Goal: Task Accomplishment & Management: Use online tool/utility

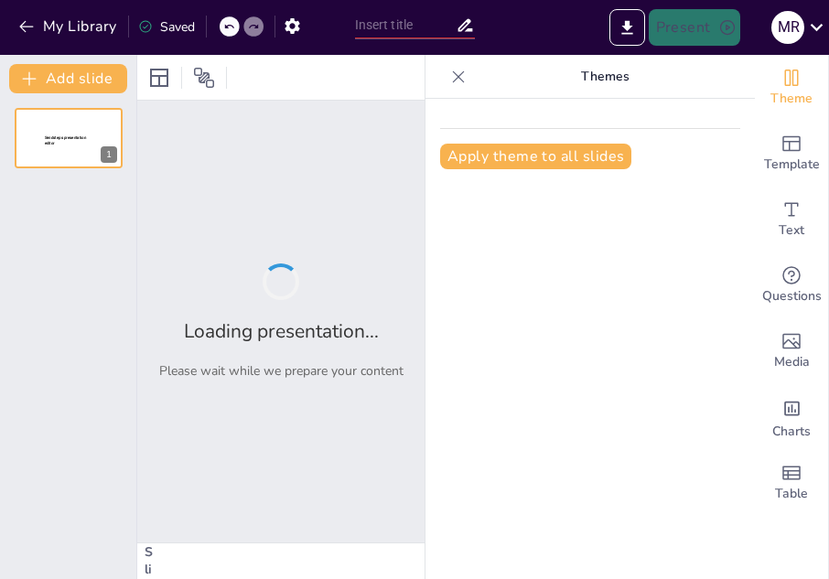
type input "wiring accessories"
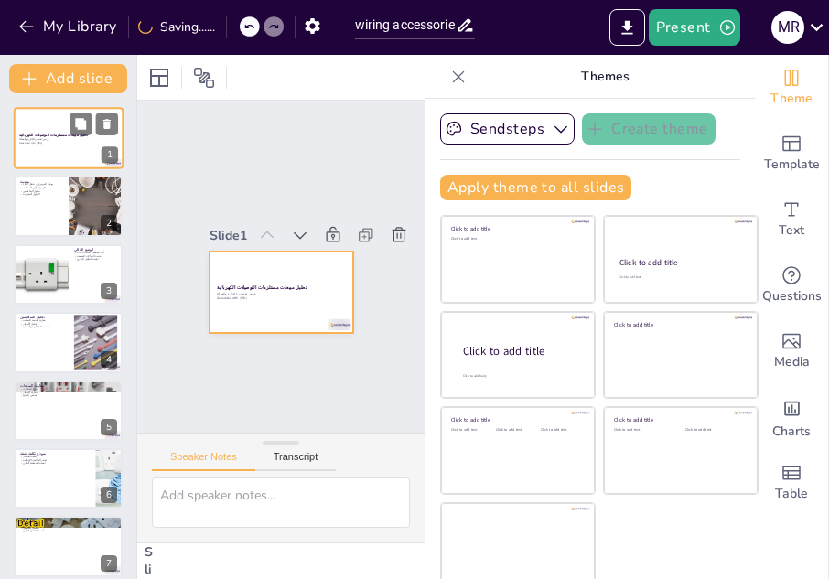
click at [70, 149] on div at bounding box center [69, 138] width 110 height 62
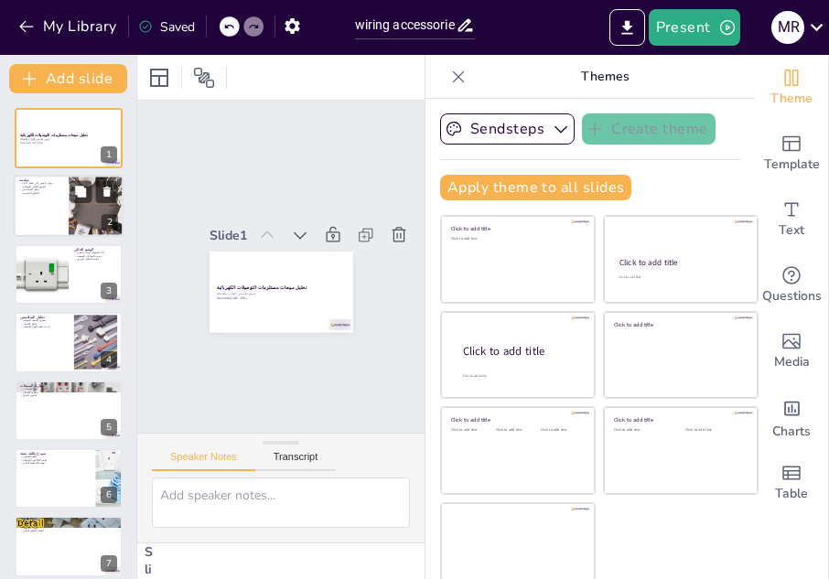
click at [67, 209] on div at bounding box center [69, 207] width 110 height 62
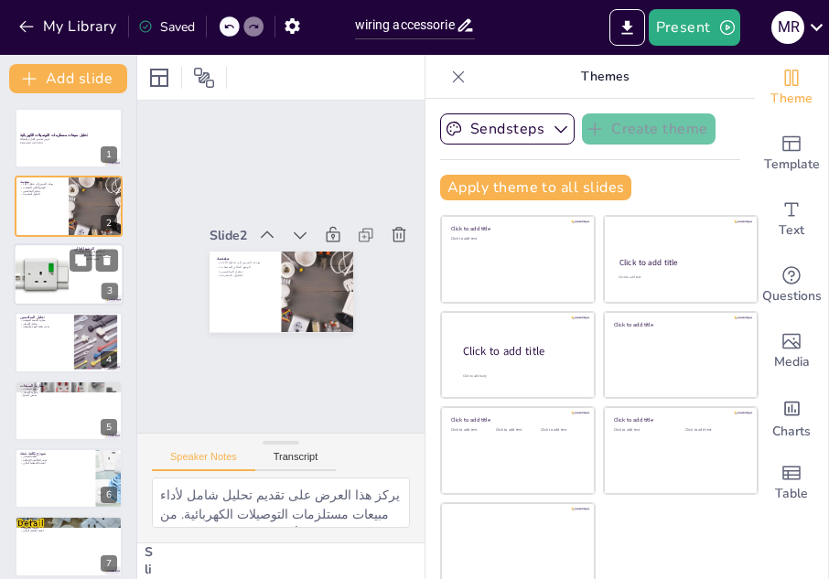
click at [59, 266] on div at bounding box center [41, 274] width 108 height 62
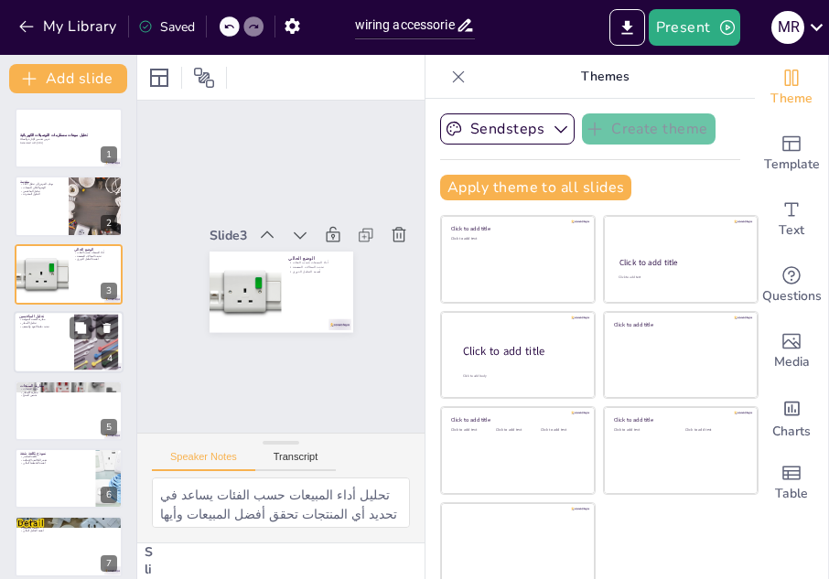
click at [40, 314] on p "تحليل المنافسين" at bounding box center [43, 316] width 49 height 5
type textarea "من خلال مقارنة الحصة السوقية، يمكننا فهم مدى قوتنا في السوق مقارنة بالمنافسين. …"
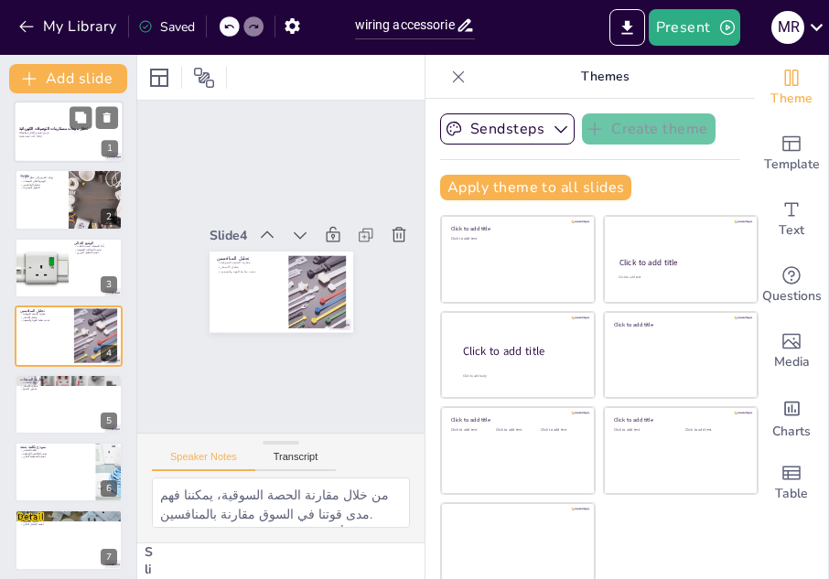
click at [70, 136] on p "Generated with [URL]" at bounding box center [68, 137] width 99 height 4
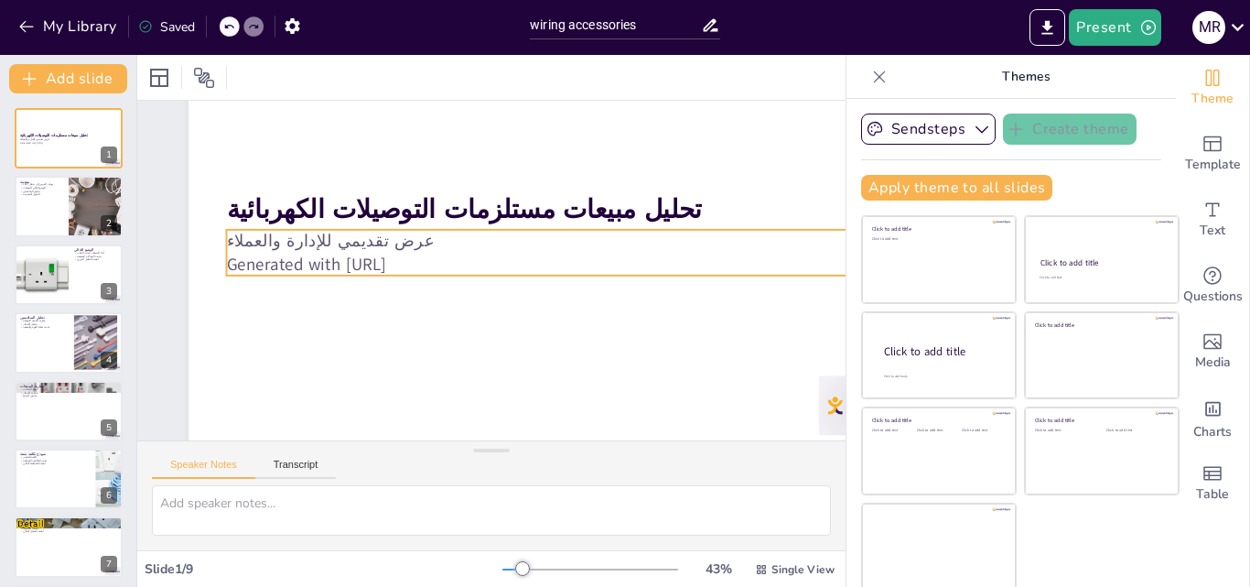
scroll to position [153, 0]
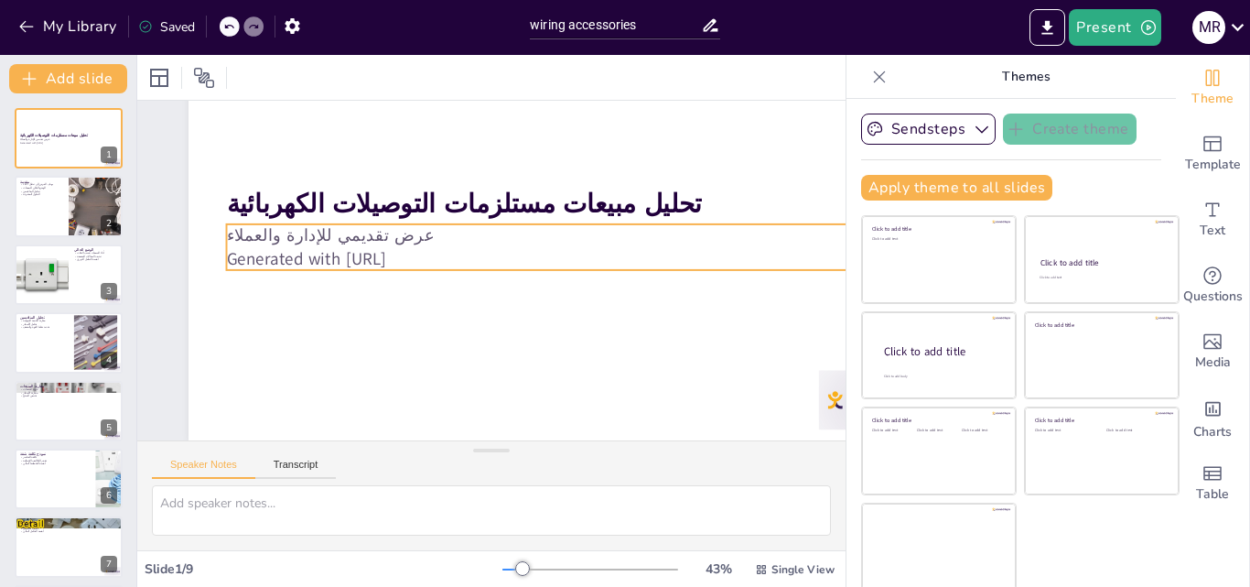
click at [385, 249] on p "Generated with [URL]" at bounding box center [569, 283] width 658 height 233
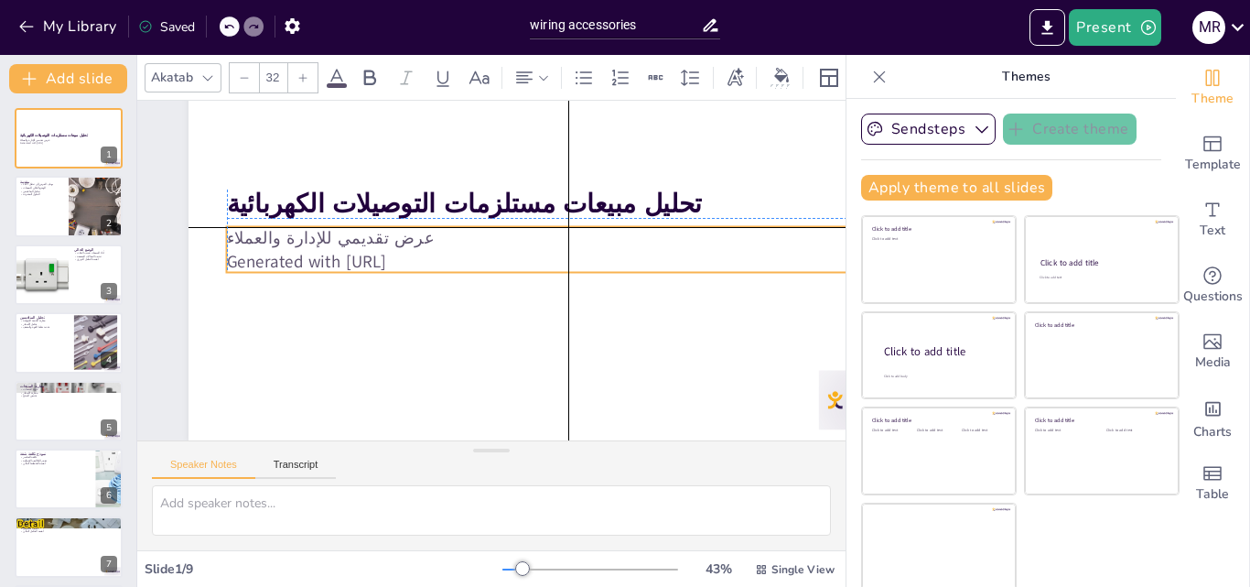
click at [459, 245] on p "Generated with [URL]" at bounding box center [568, 284] width 658 height 233
click at [459, 245] on p "Generated with [URL]" at bounding box center [417, 248] width 634 height 300
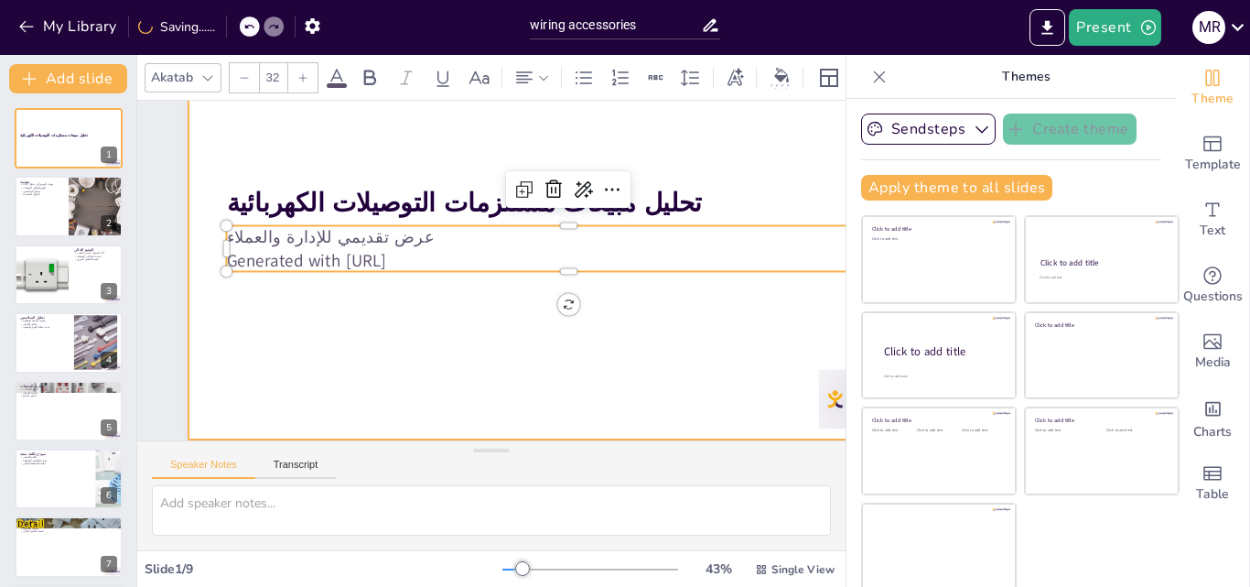
drag, startPoint x: 459, startPoint y: 245, endPoint x: 214, endPoint y: 246, distance: 244.4
click at [214, 246] on div "تحليل مبيعات مستلزمات التوصيلات الكهربائية عرض تقديمي للإدارة والعملاء Generate…" at bounding box center [576, 242] width 832 height 576
click at [213, 246] on div at bounding box center [578, 251] width 855 height 642
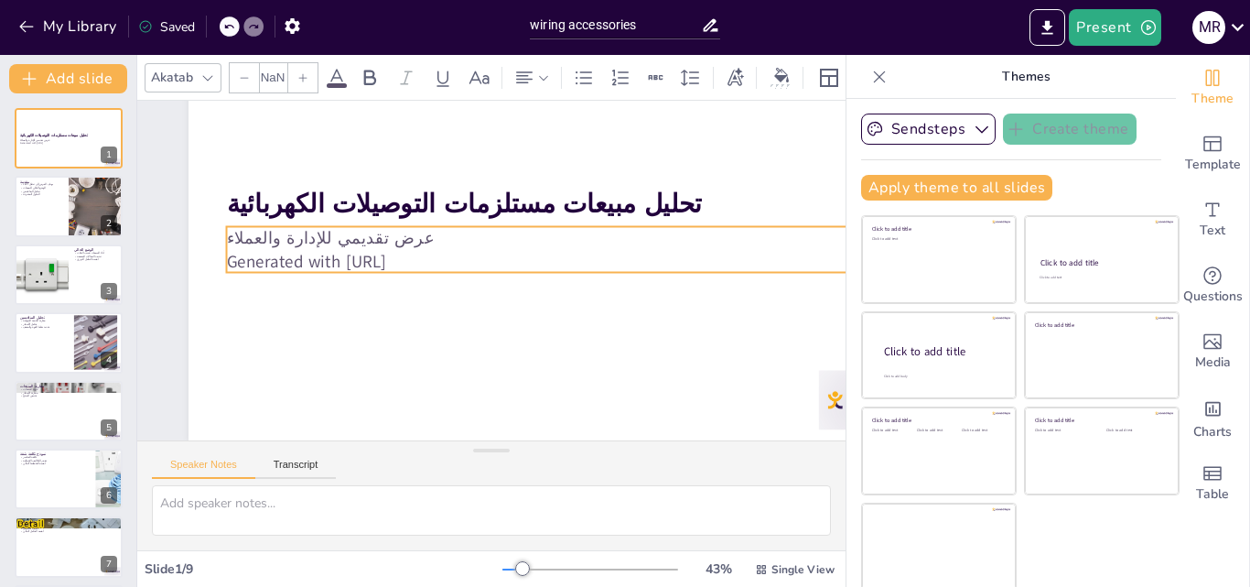
click at [417, 252] on p "Generated with [URL]" at bounding box center [555, 315] width 525 height 475
type input "32"
click at [418, 251] on p "Generated with [URL]" at bounding box center [568, 285] width 658 height 234
click at [418, 251] on p "Generated with [URL]" at bounding box center [563, 301] width 604 height 362
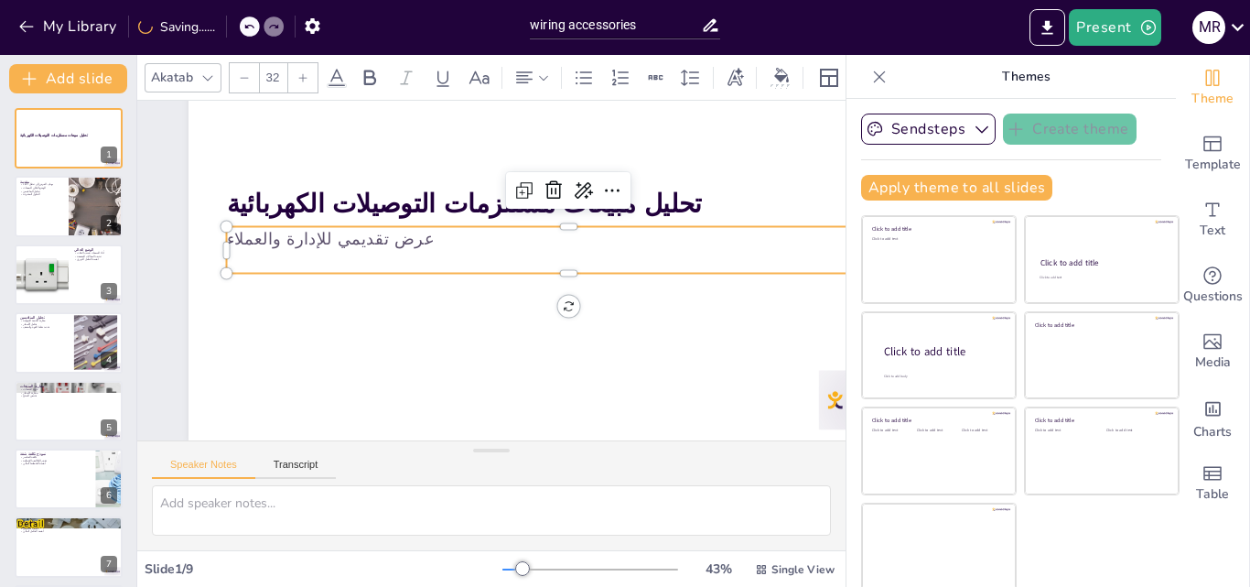
click at [363, 245] on p at bounding box center [554, 315] width 525 height 475
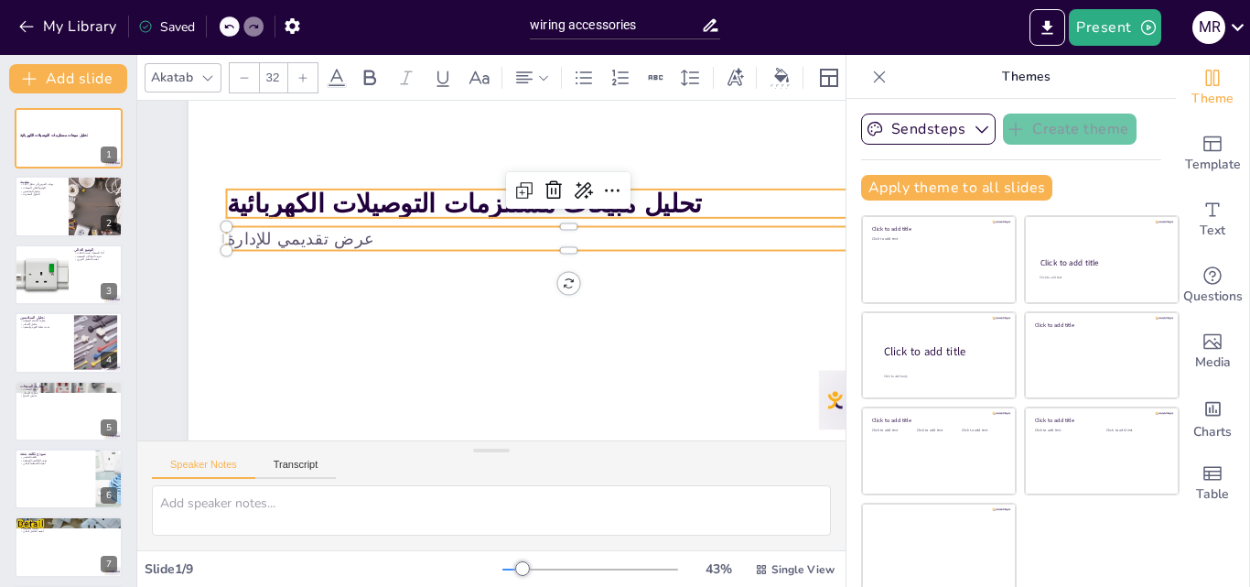
click at [307, 188] on strong "تحليل مبيعات مستلزمات التوصيلات الكهربائية" at bounding box center [510, 201] width 406 height 308
type input "48"
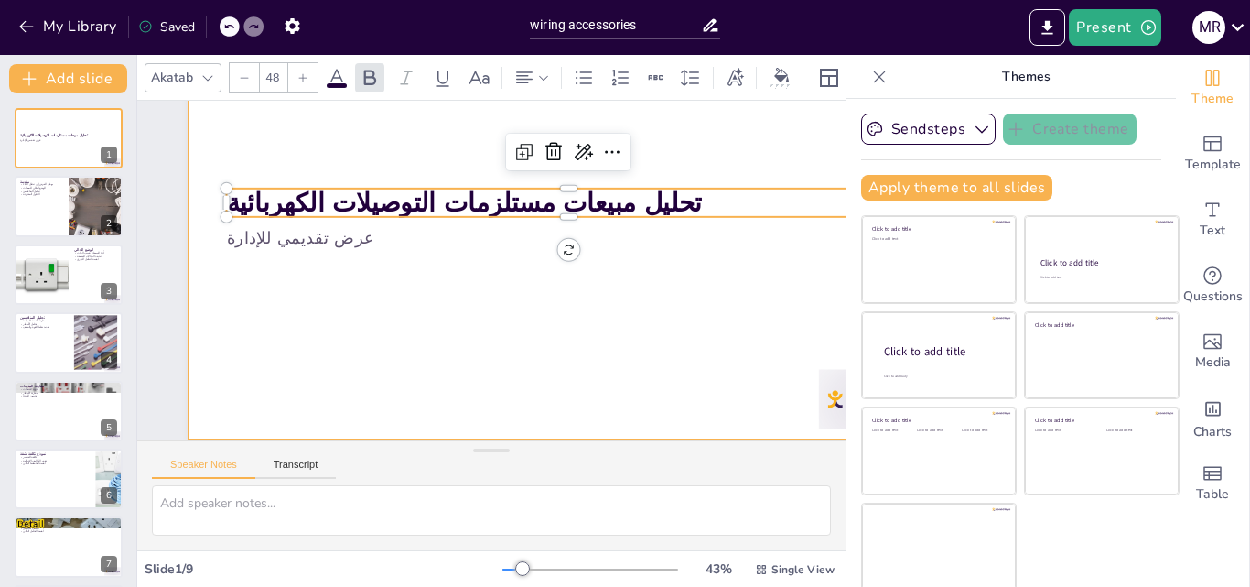
scroll to position [4, 0]
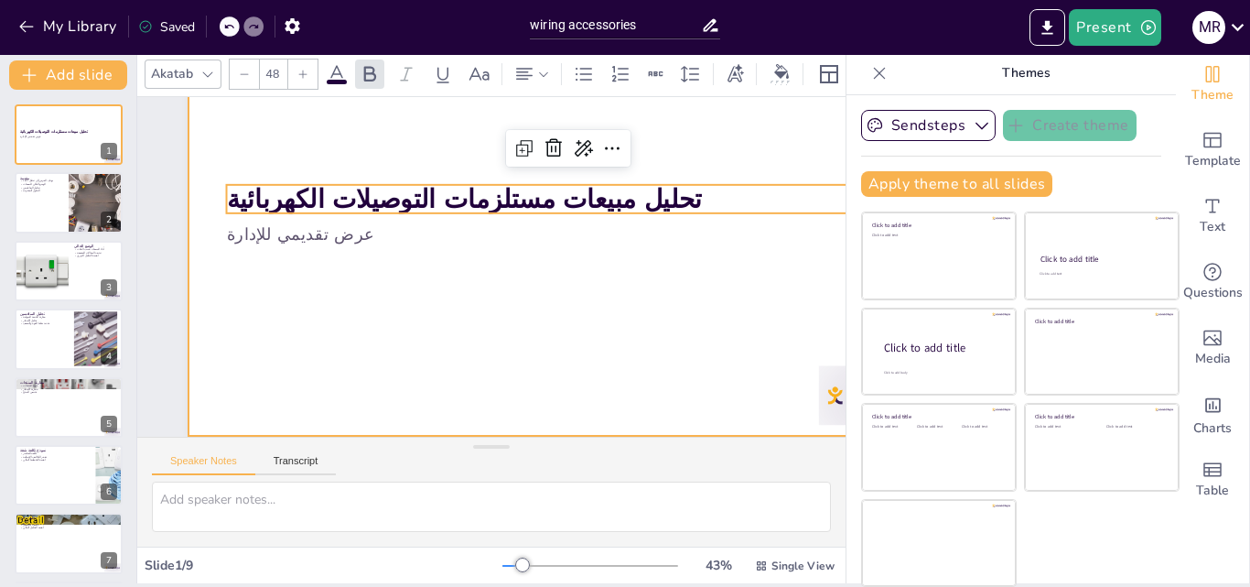
click at [573, 299] on div at bounding box center [578, 249] width 855 height 642
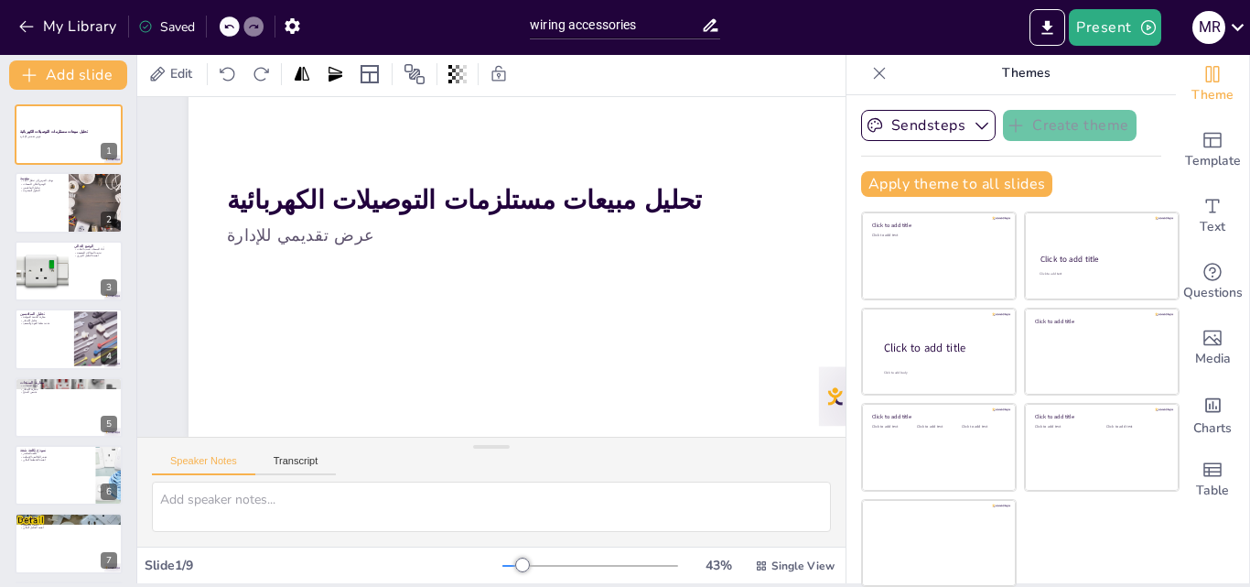
scroll to position [153, 0]
click at [42, 187] on p "تحليل المنافسين" at bounding box center [41, 187] width 44 height 4
type textarea "يركز هذا العرض على تقديم تحليل شامل لأداء مبيعات مستلزمات التوصيلات الكهربائية.…"
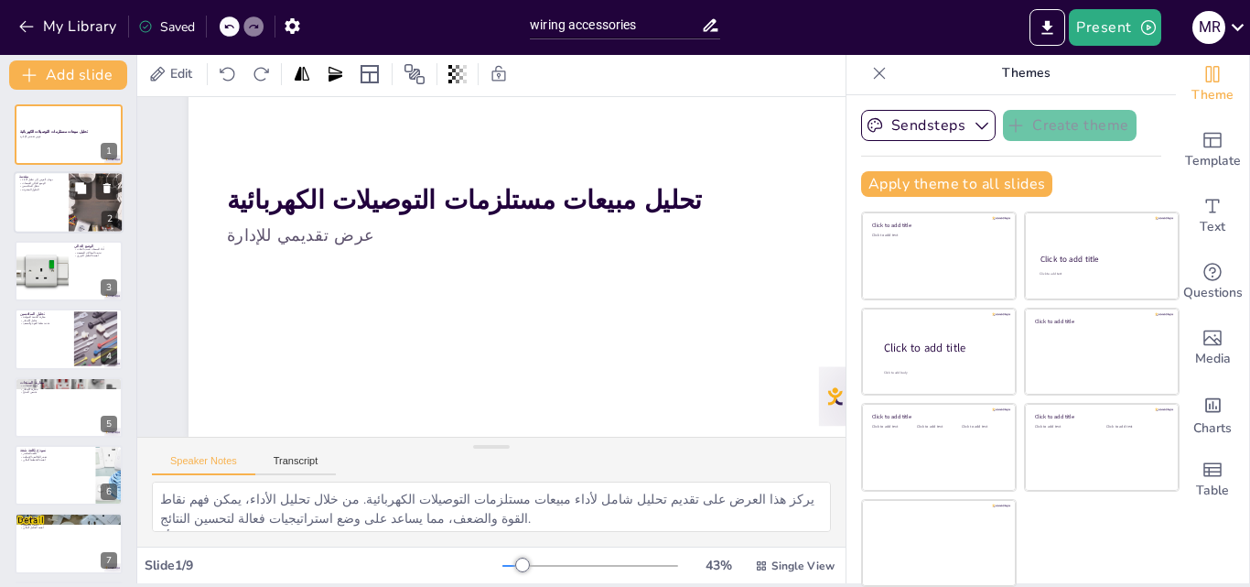
scroll to position [0, 0]
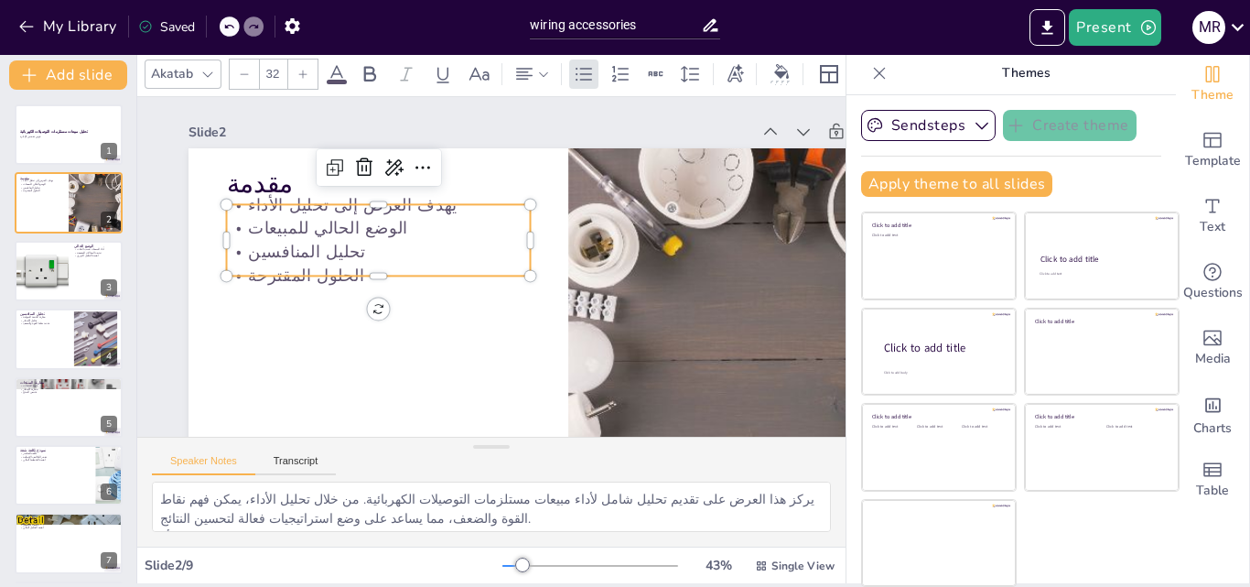
click at [334, 240] on div "يهدف العرض إلى تحليل الأداء الوضع الحالي للمبيعات تحليل المنافسين الحلول المقتر…" at bounding box center [407, 187] width 310 height 234
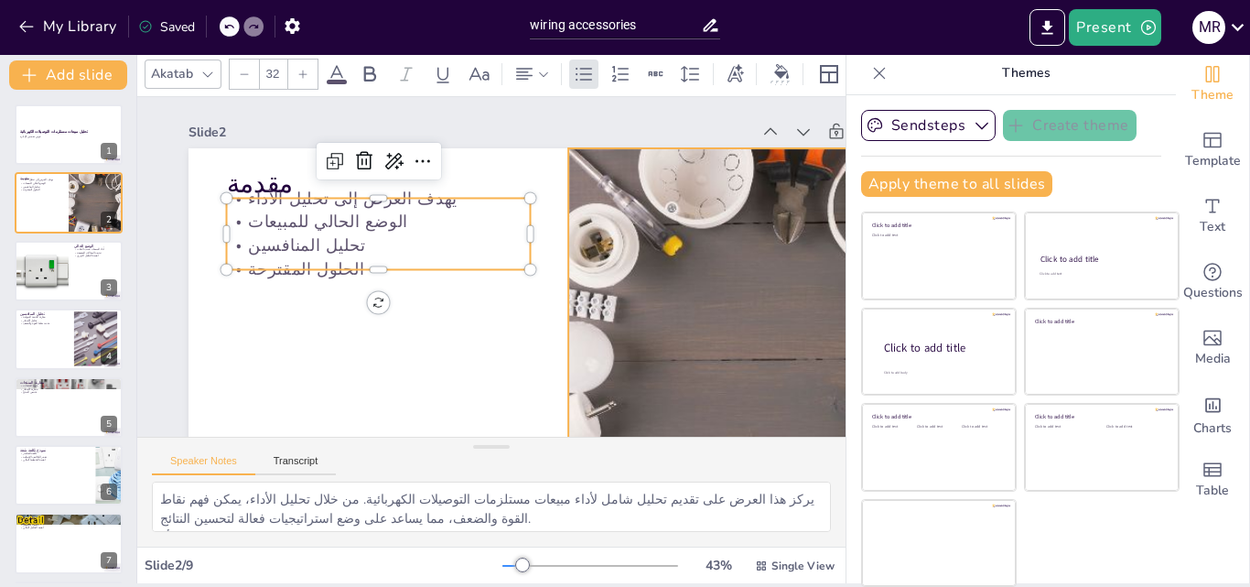
click at [671, 268] on div at bounding box center [425, 542] width 492 height 682
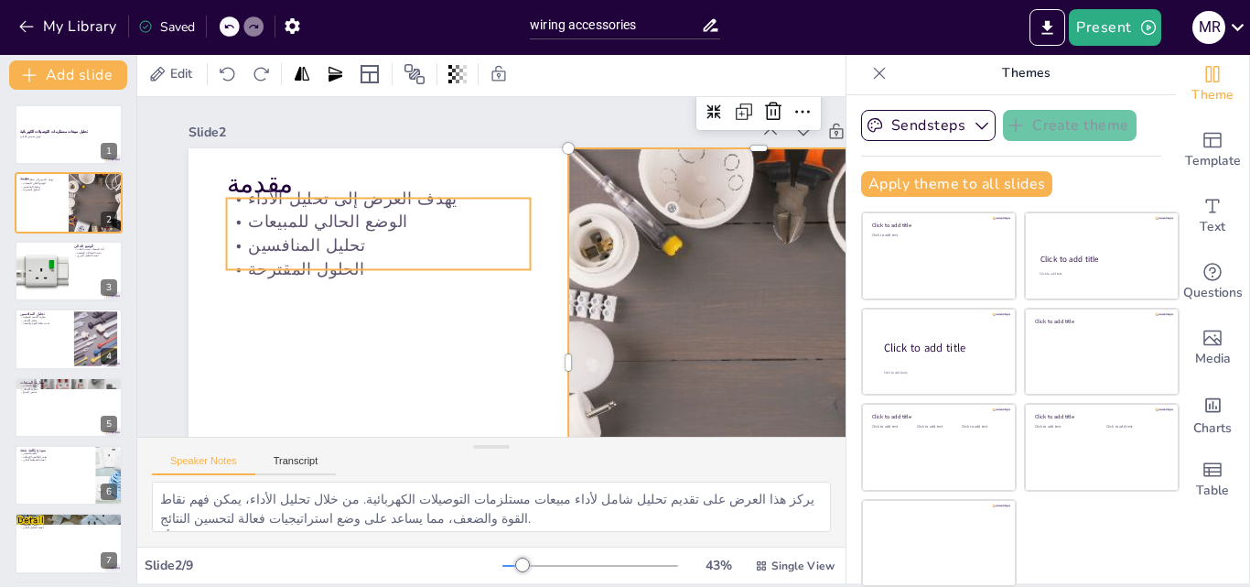
click at [359, 243] on p "تحليل المنافسين" at bounding box center [442, 163] width 198 height 260
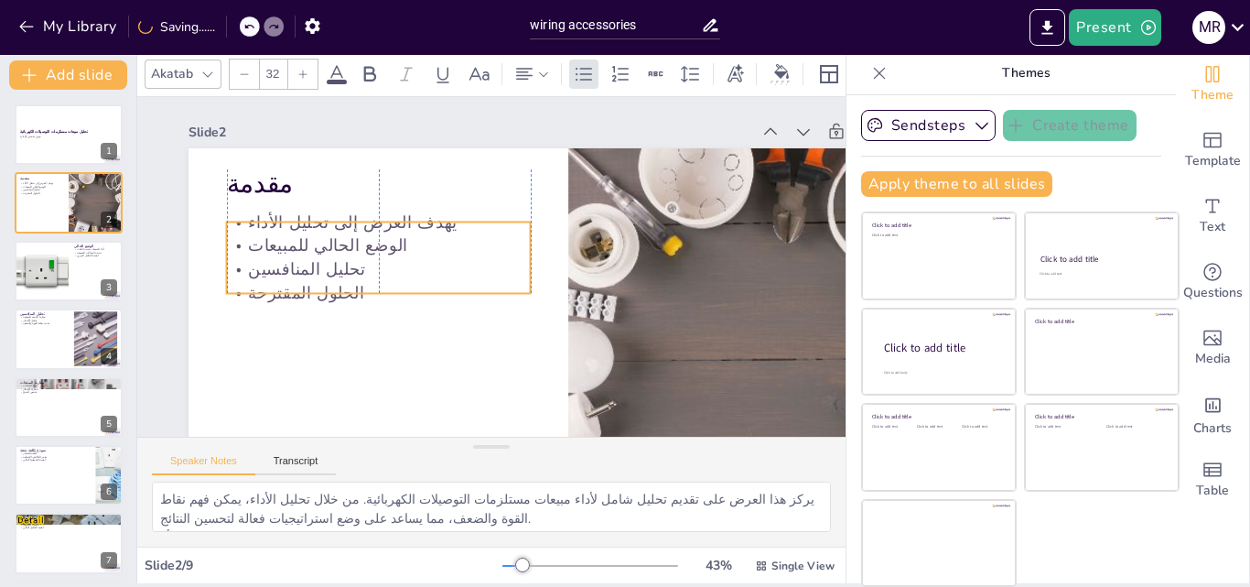
drag, startPoint x: 323, startPoint y: 222, endPoint x: 320, endPoint y: 245, distance: 24.0
click at [320, 245] on p "الوضع الحالي للمبيعات" at bounding box center [391, 212] width 297 height 116
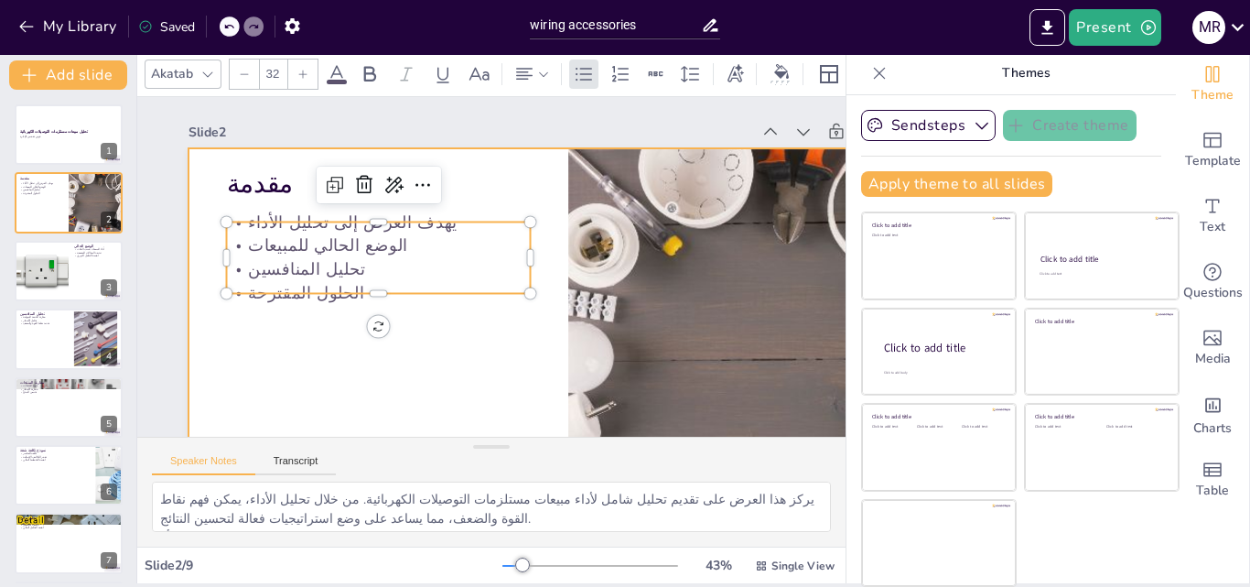
click at [454, 336] on div at bounding box center [498, 389] width 866 height 793
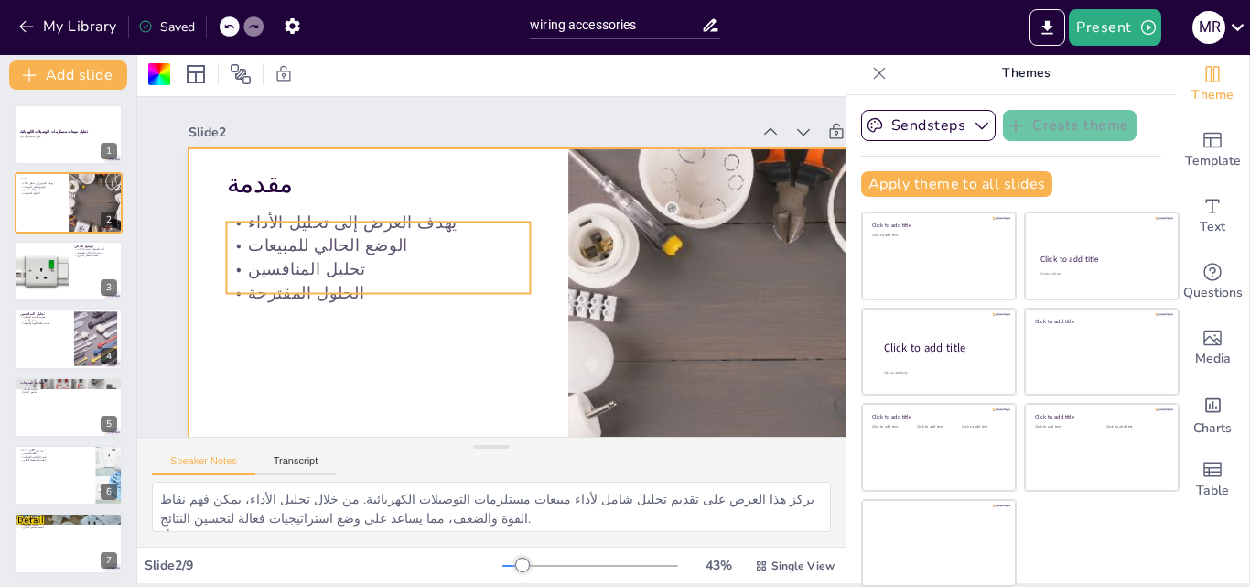
click at [401, 262] on p "تحليل المنافسين" at bounding box center [399, 202] width 260 height 198
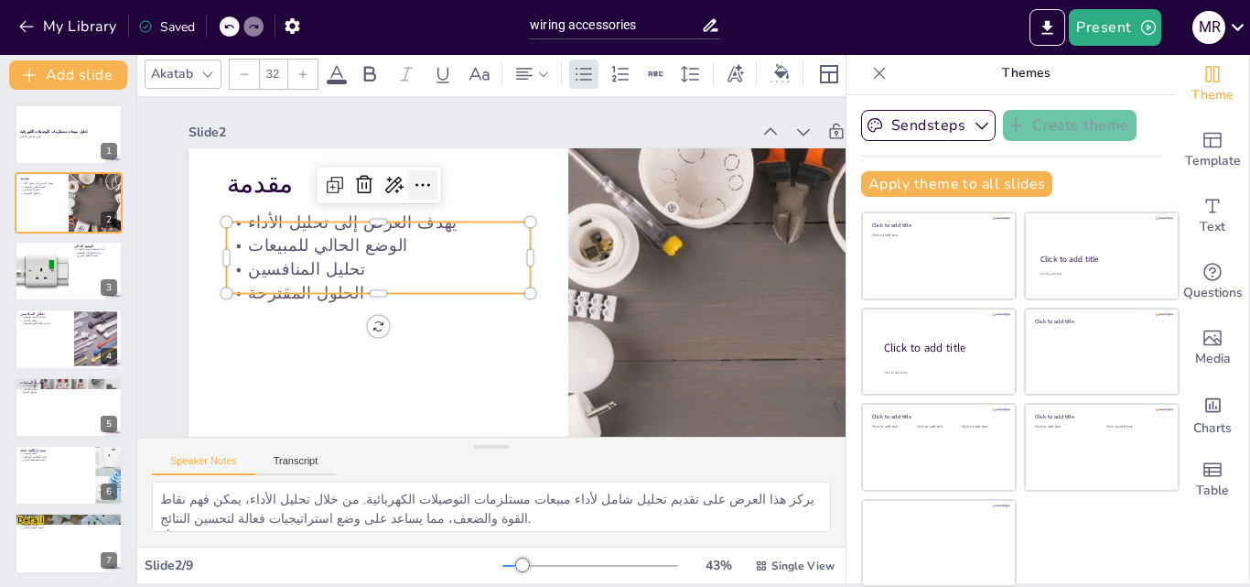
click at [447, 179] on icon at bounding box center [461, 164] width 29 height 29
click at [284, 250] on p "الوضع الحالي للمبيعات" at bounding box center [385, 222] width 302 height 86
click at [321, 250] on p "الوضع الحالي للمبيعات" at bounding box center [431, 169] width 221 height 242
click at [284, 250] on p "الوضع الحالي للمبيعات" at bounding box center [403, 192] width 275 height 173
click at [284, 250] on p "الوضع الحالي للمبيعات" at bounding box center [397, 202] width 287 height 146
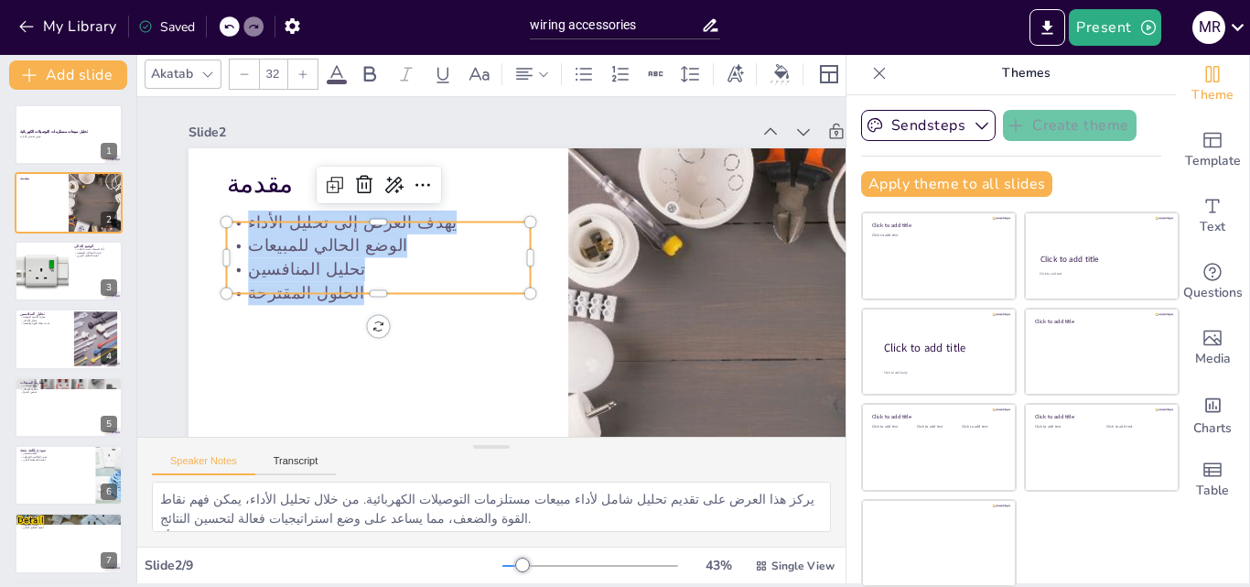
click at [298, 69] on icon at bounding box center [303, 74] width 11 height 11
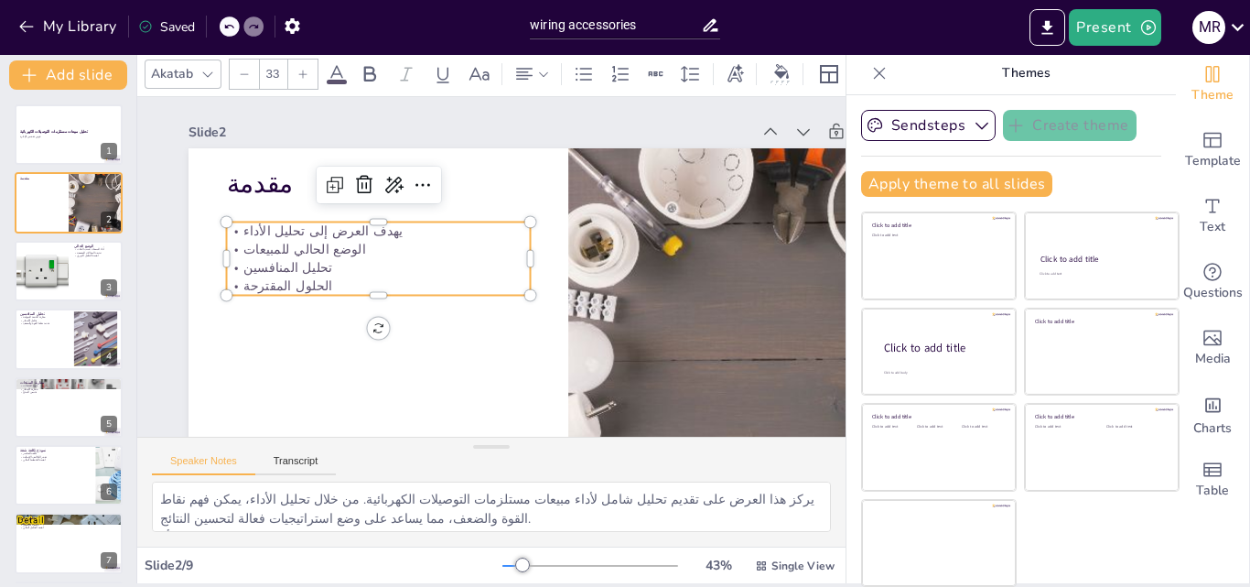
click at [298, 69] on icon at bounding box center [303, 74] width 11 height 11
click at [293, 68] on div at bounding box center [302, 74] width 29 height 29
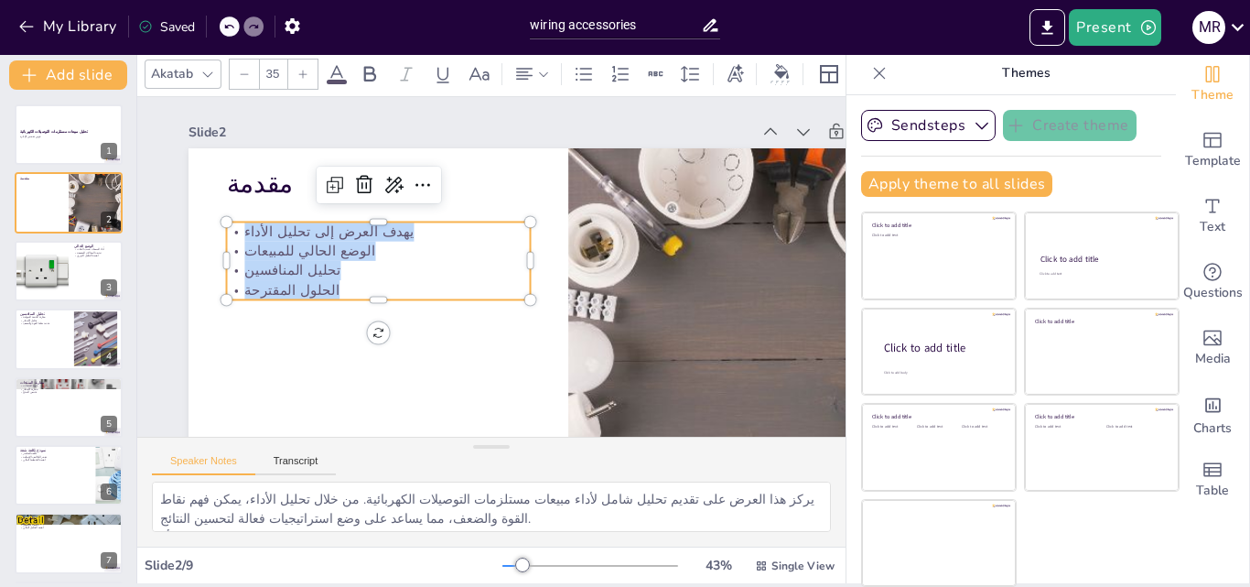
click at [293, 68] on div at bounding box center [302, 74] width 29 height 29
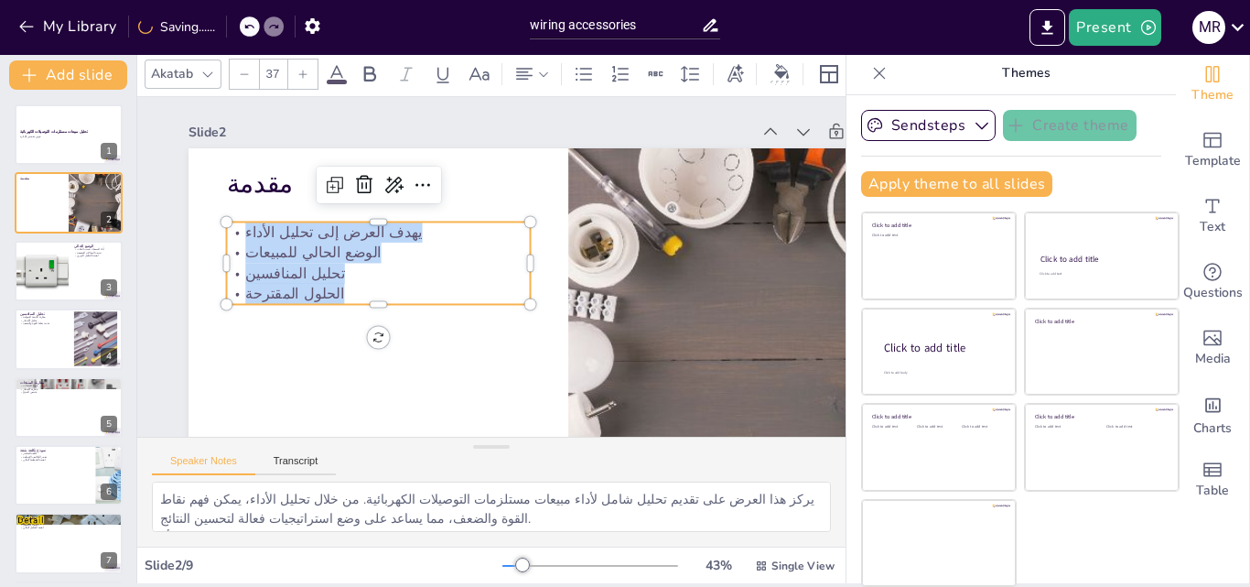
click at [293, 68] on div at bounding box center [302, 74] width 29 height 29
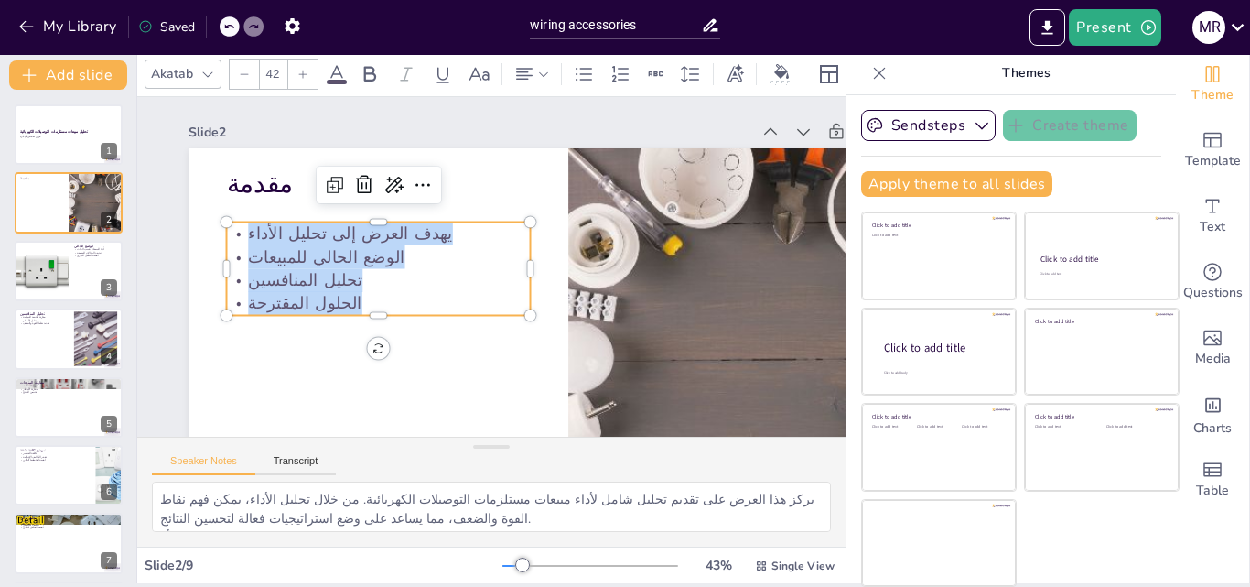
click at [293, 68] on div at bounding box center [302, 74] width 29 height 29
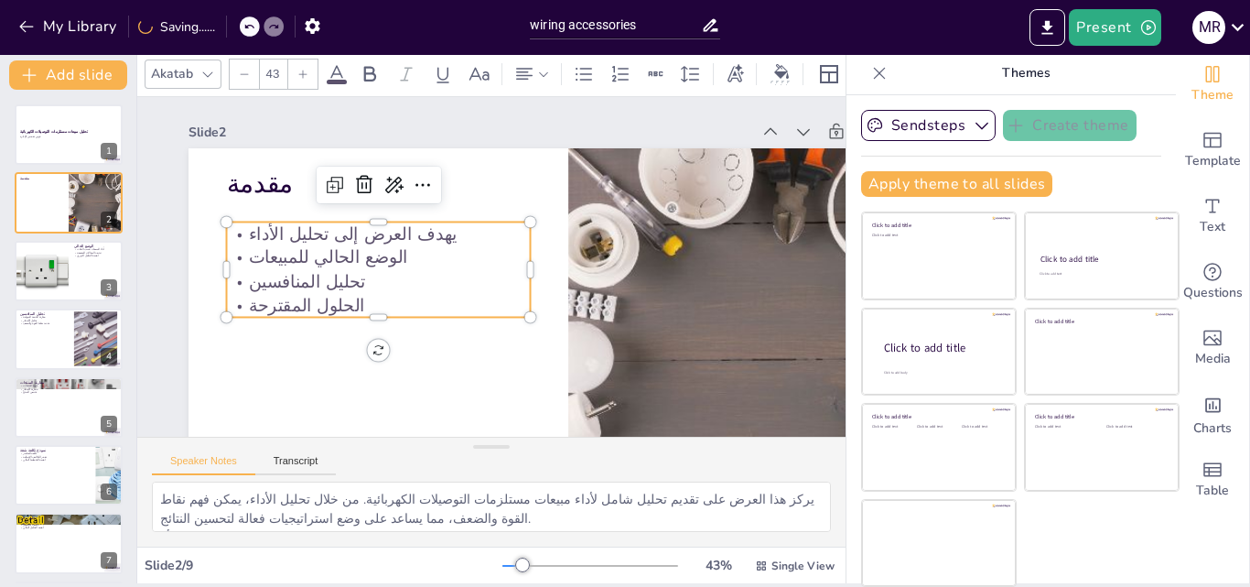
click at [293, 68] on div at bounding box center [302, 74] width 29 height 29
type input "44"
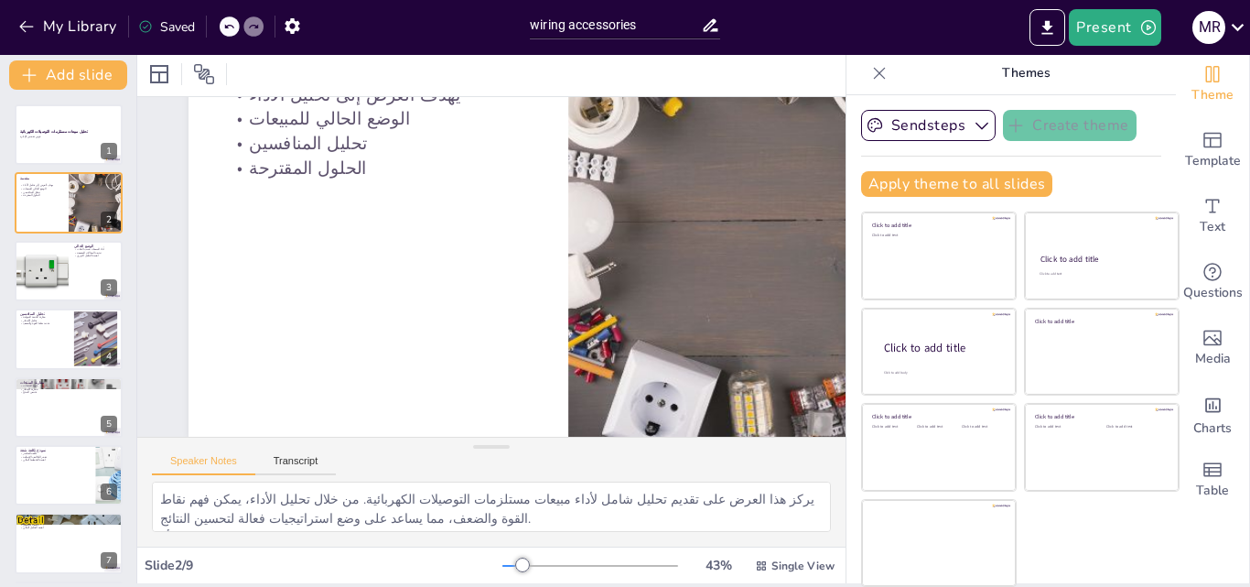
scroll to position [153, 0]
click at [43, 263] on div at bounding box center [41, 271] width 108 height 62
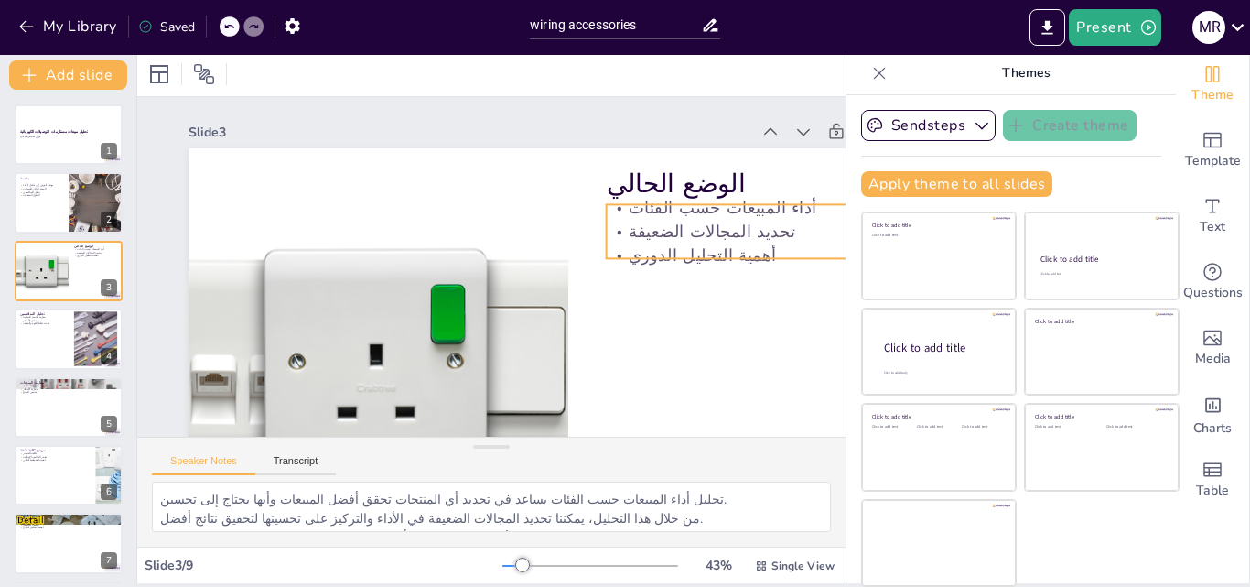
click at [669, 263] on p "أداء المبيعات حسب الفئات" at bounding box center [752, 349] width 276 height 172
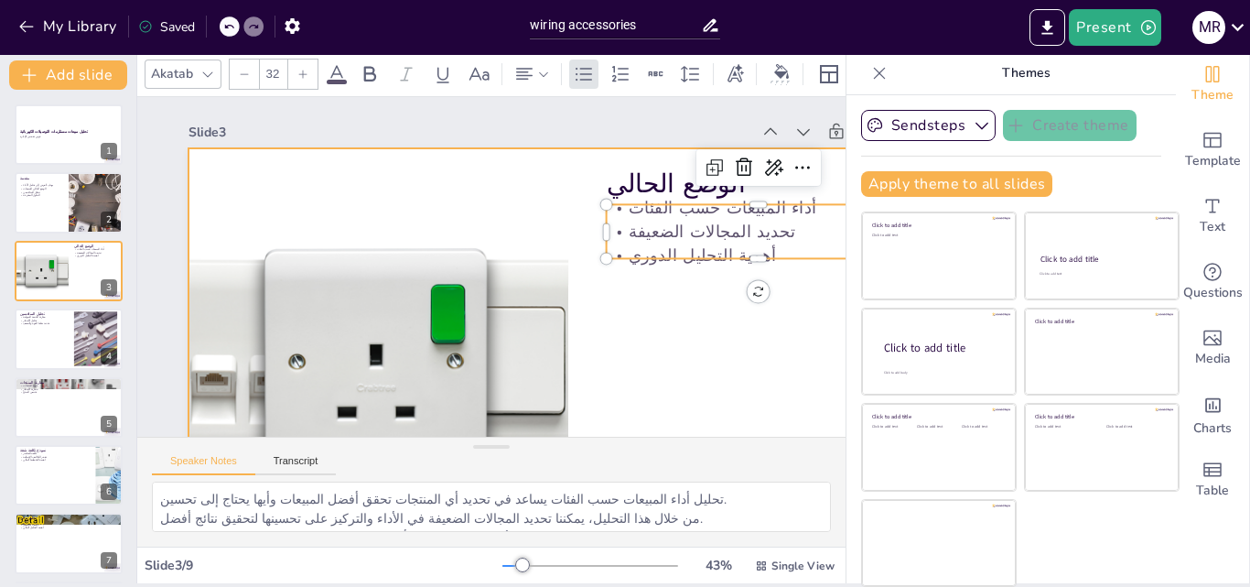
click at [668, 281] on div at bounding box center [485, 389] width 851 height 826
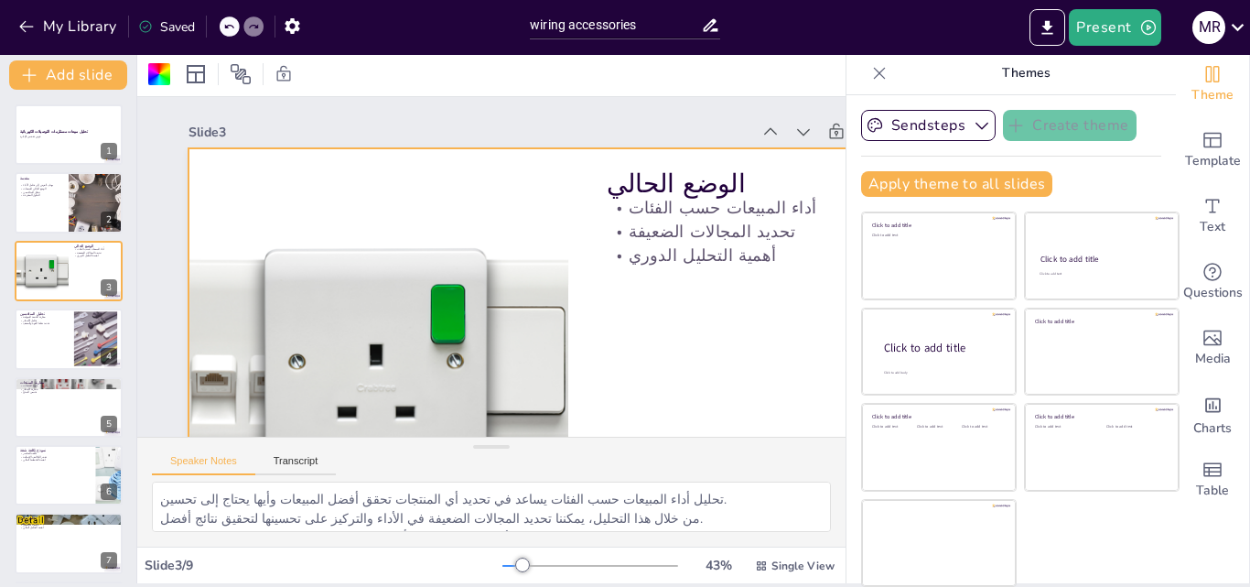
click at [671, 327] on p "أهمية التحليل الدوري" at bounding box center [698, 437] width 242 height 221
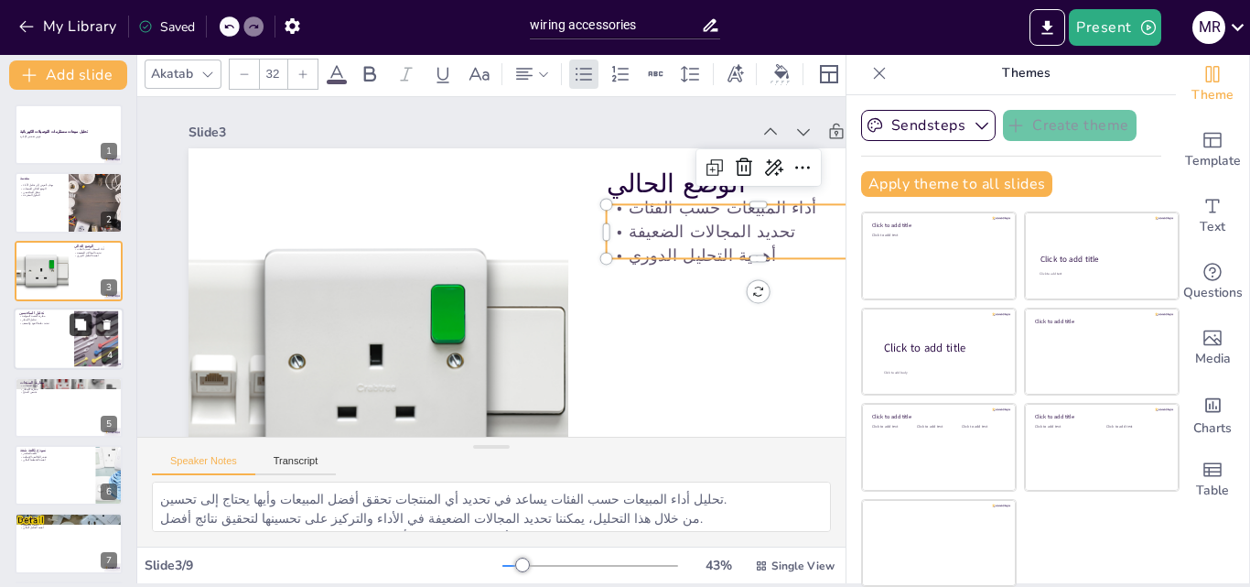
click at [80, 320] on icon at bounding box center [80, 324] width 11 height 11
type textarea "من خلال مقارنة الحصة السوقية، يمكننا فهم مدى قوتنا في السوق مقارنة بالمنافسين. …"
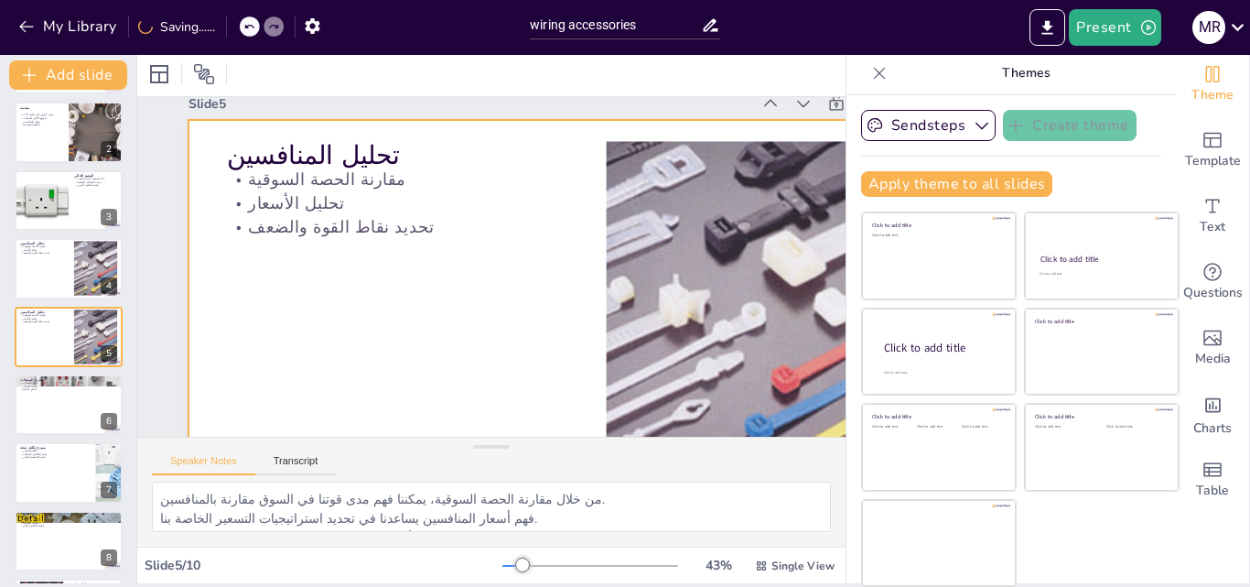
scroll to position [4, 0]
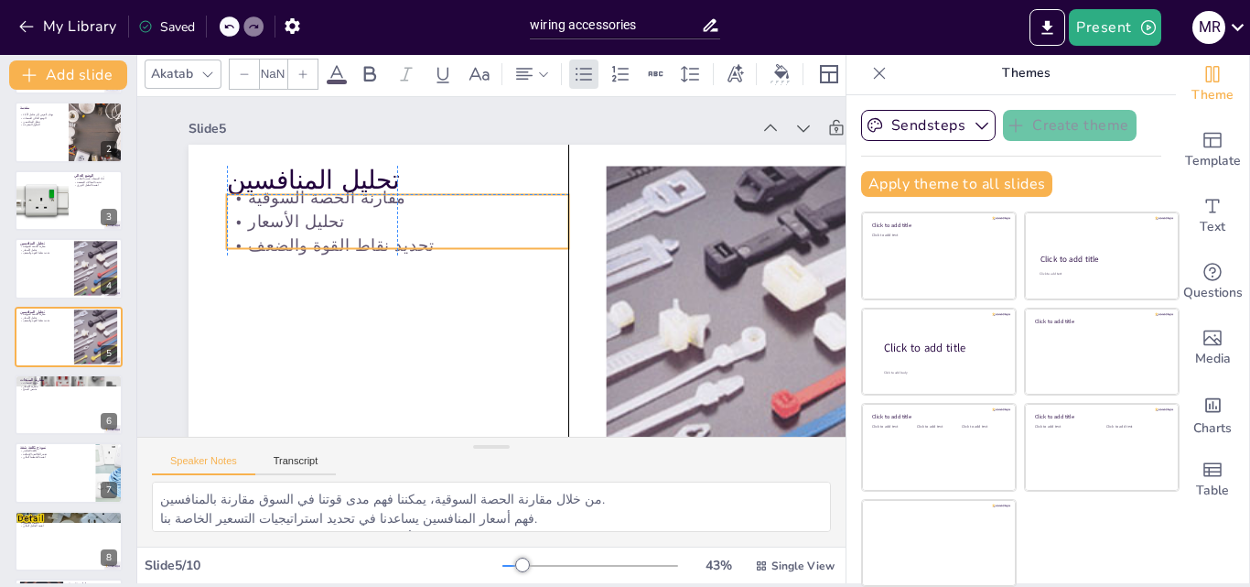
click at [317, 223] on p "تحليل الأسعار" at bounding box center [452, 170] width 270 height 246
type input "32"
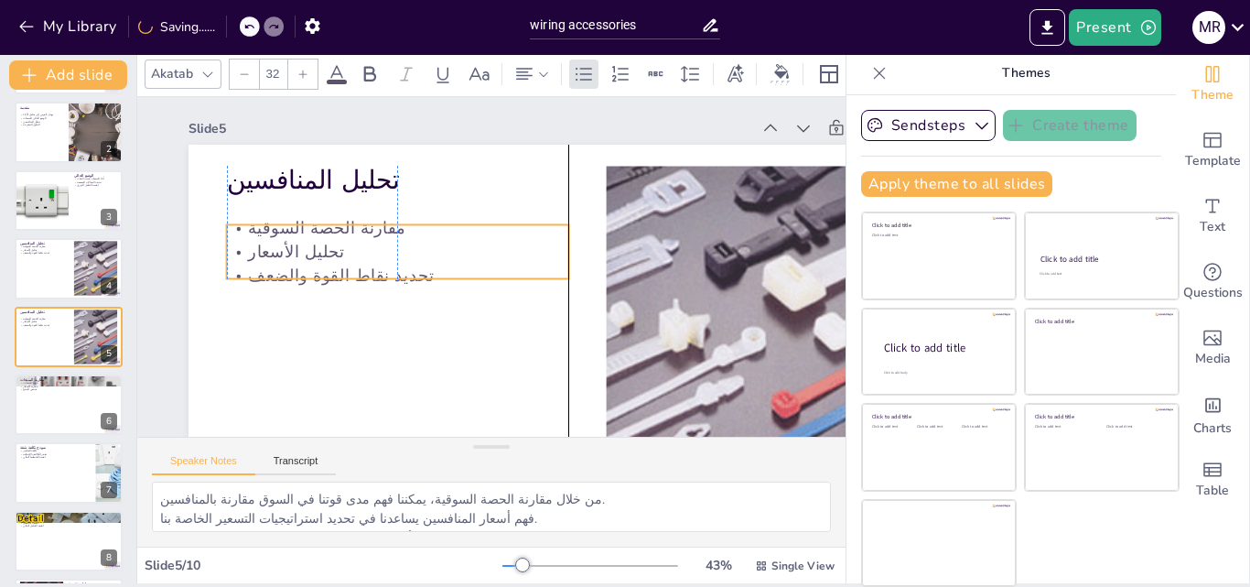
drag, startPoint x: 325, startPoint y: 233, endPoint x: 323, endPoint y: 249, distance: 16.6
click at [471, 249] on p "تحليل الأسعار" at bounding box center [535, 182] width 128 height 332
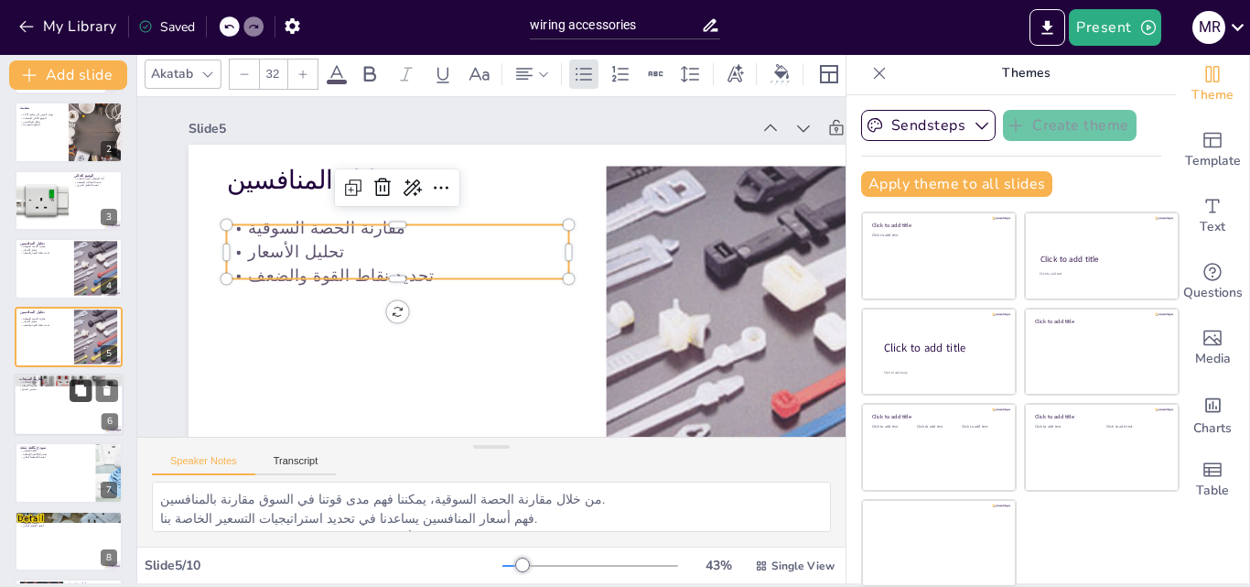
click at [77, 393] on icon at bounding box center [80, 389] width 11 height 11
type textarea "جودة المنتجات تلعب دورًا حاسمًا في جذب العملاء. يجب أن نضمن أن منتجاتنا تلبي أو…"
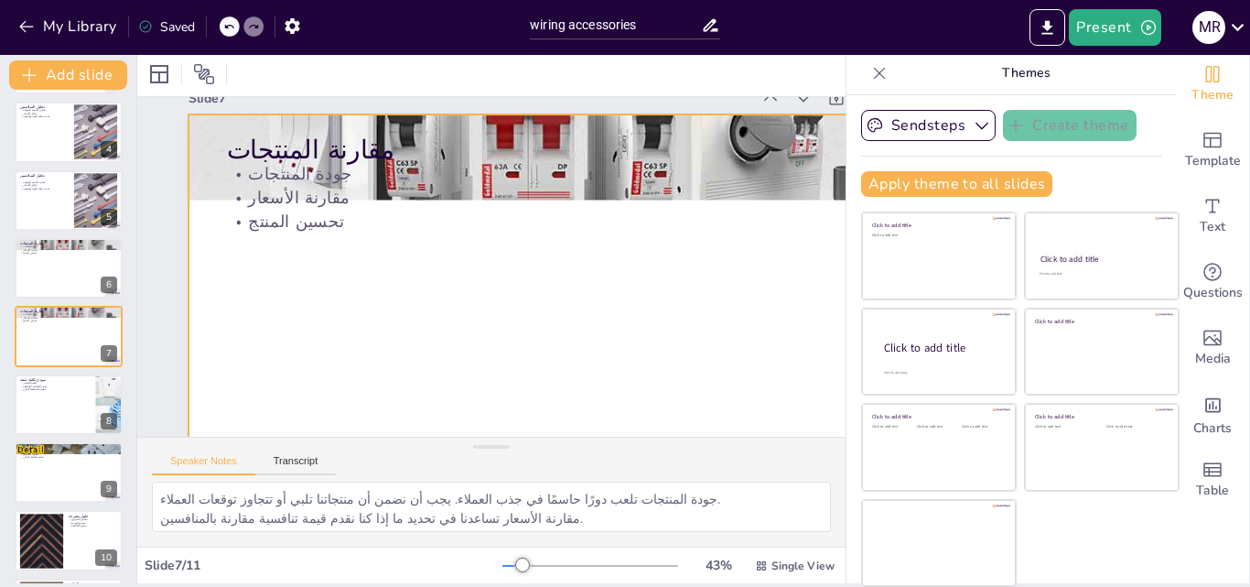
scroll to position [0, 0]
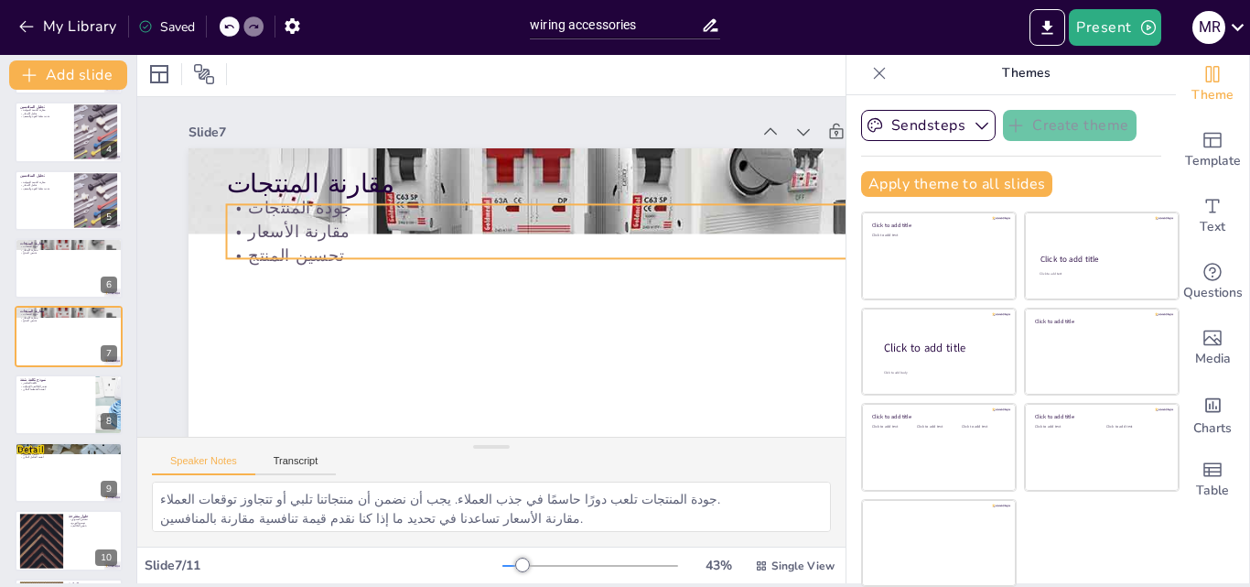
click at [321, 235] on p "مقارنة الأسعار" at bounding box center [572, 292] width 525 height 475
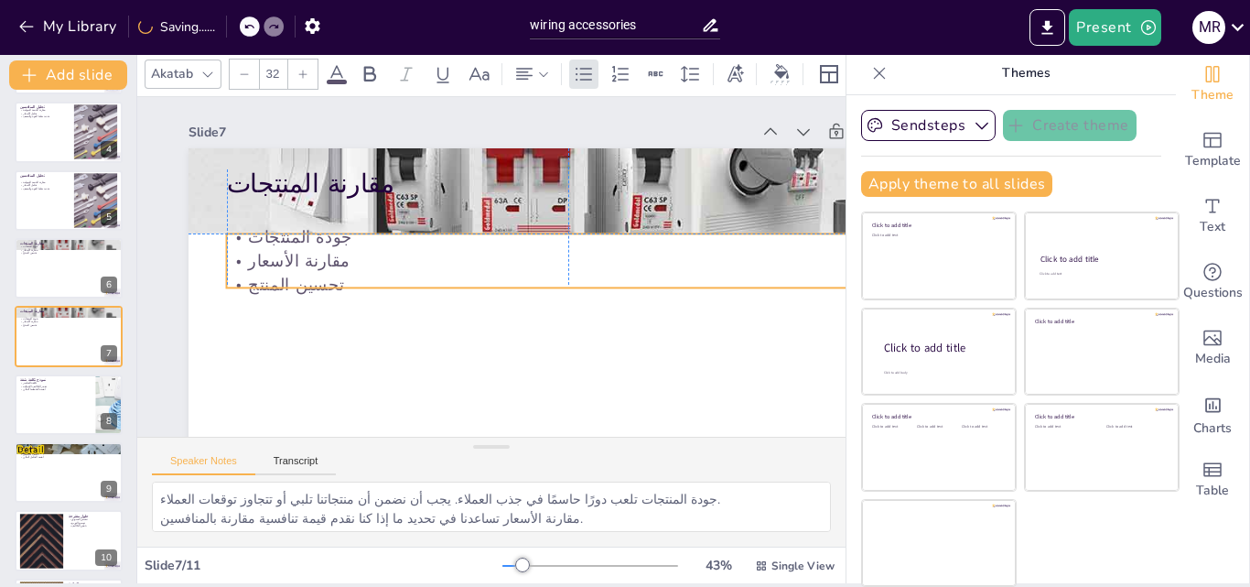
drag, startPoint x: 321, startPoint y: 235, endPoint x: 319, endPoint y: 259, distance: 24.0
click at [319, 259] on p "مقارنة الأسعار" at bounding box center [466, 339] width 300 height 634
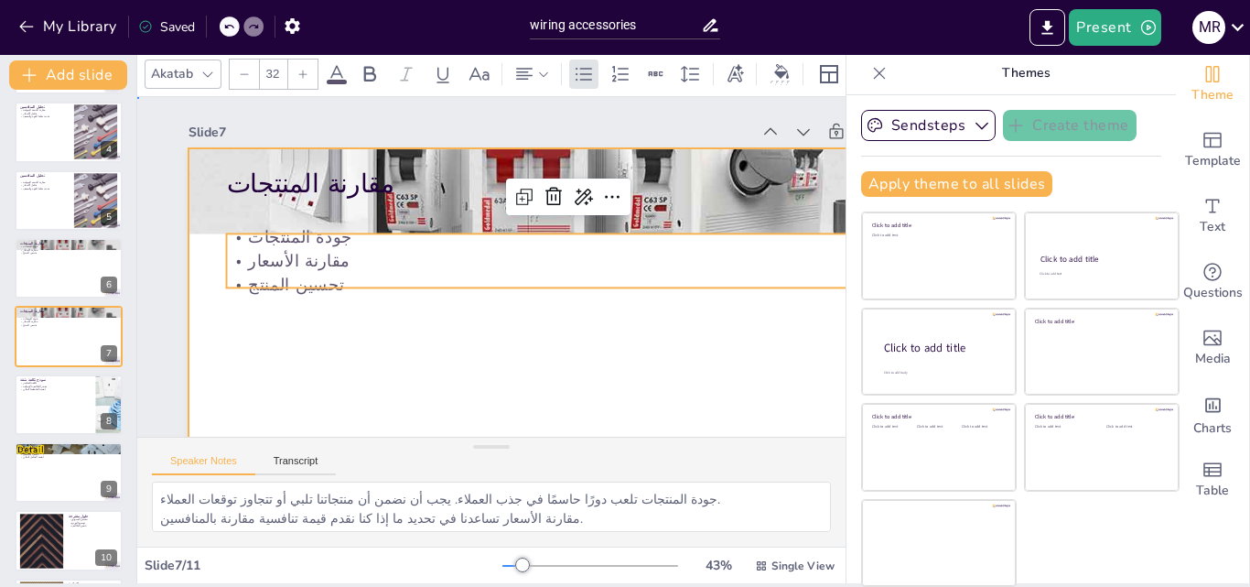
click at [373, 333] on div at bounding box center [459, 385] width 793 height 866
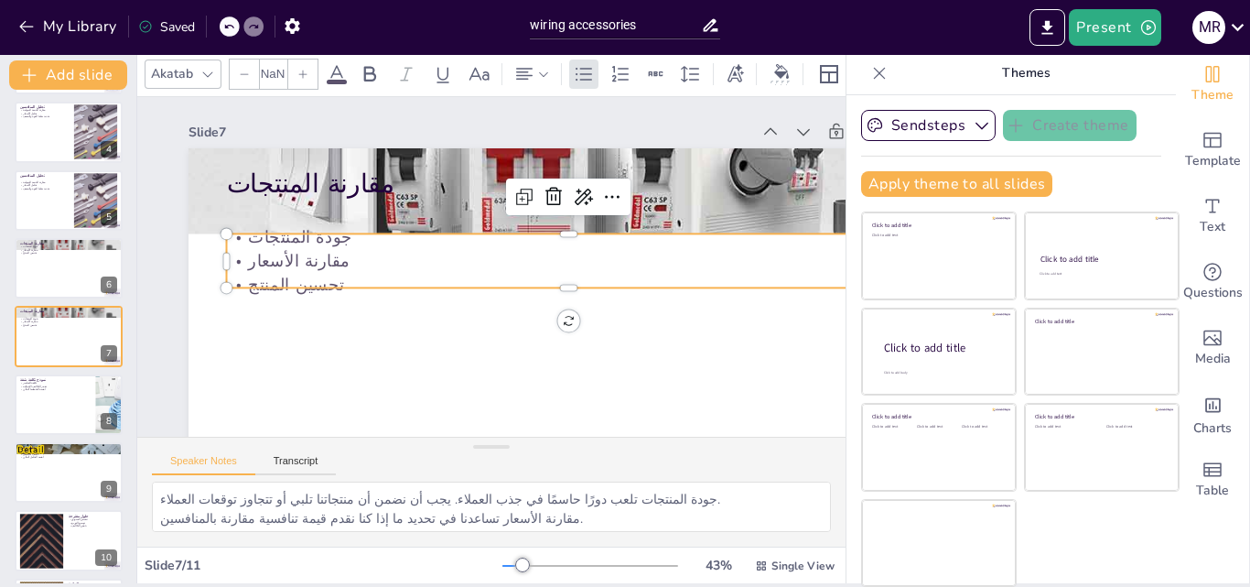
type input "32"
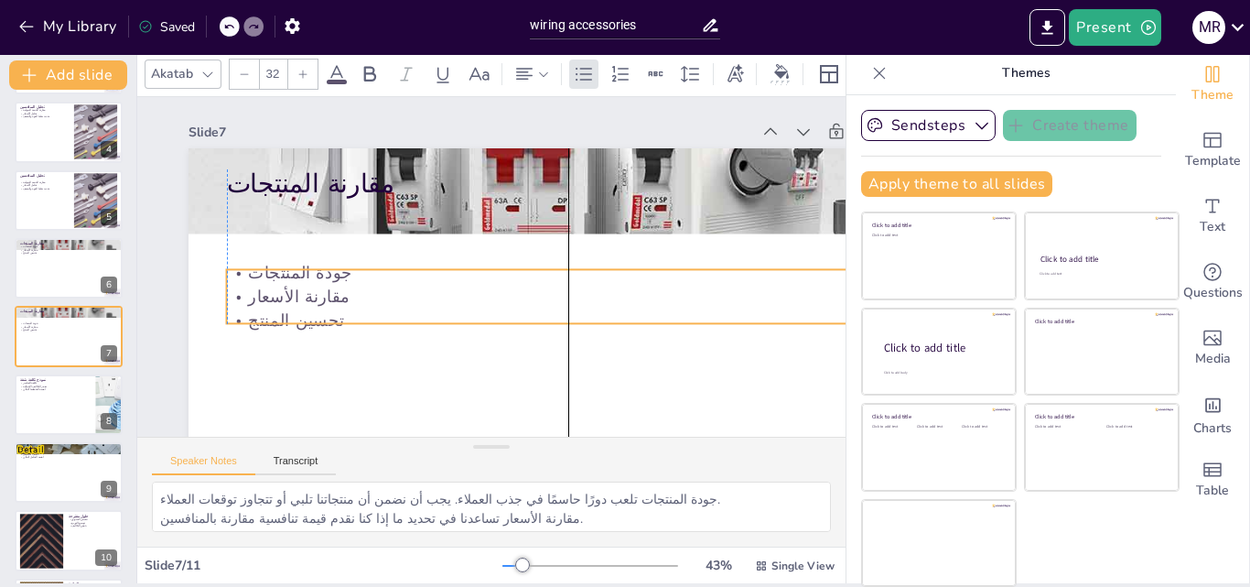
drag, startPoint x: 319, startPoint y: 259, endPoint x: 319, endPoint y: 295, distance: 35.7
click at [395, 295] on p "مقارنة الأسعار" at bounding box center [477, 348] width 165 height 674
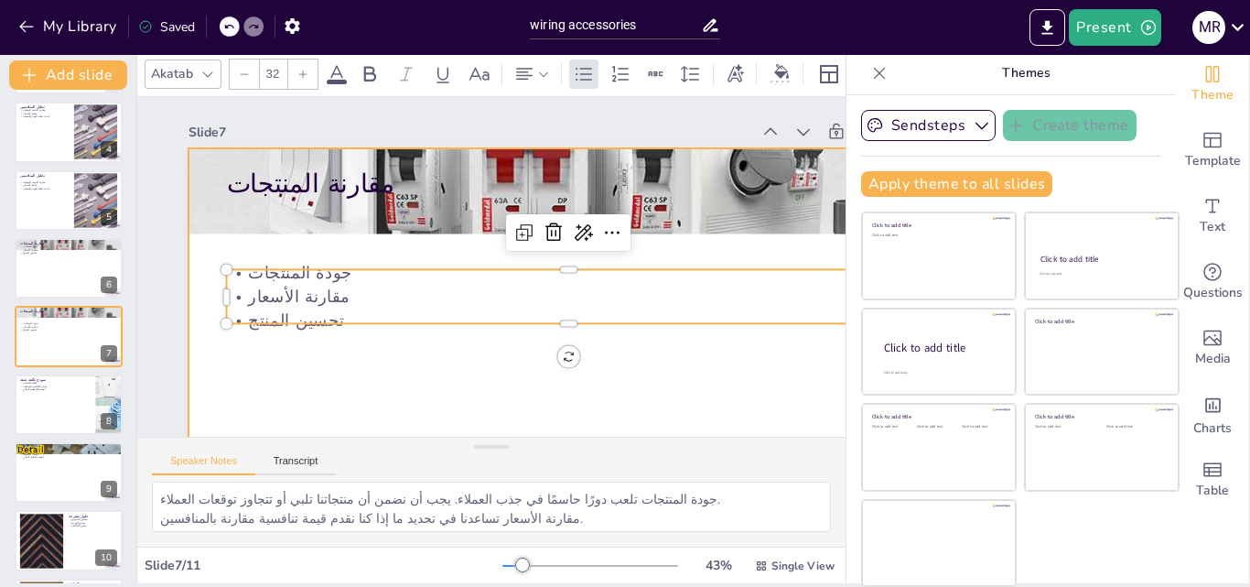
click at [348, 336] on div at bounding box center [547, 376] width 832 height 576
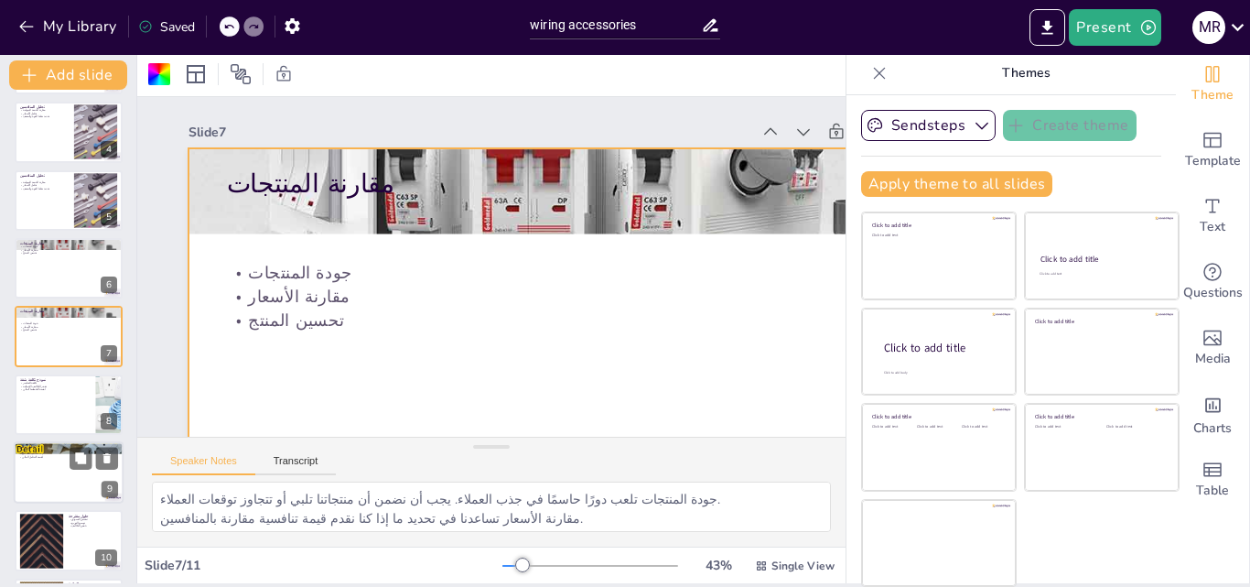
click at [60, 389] on p "أهمية التخطيط المالي" at bounding box center [55, 389] width 70 height 4
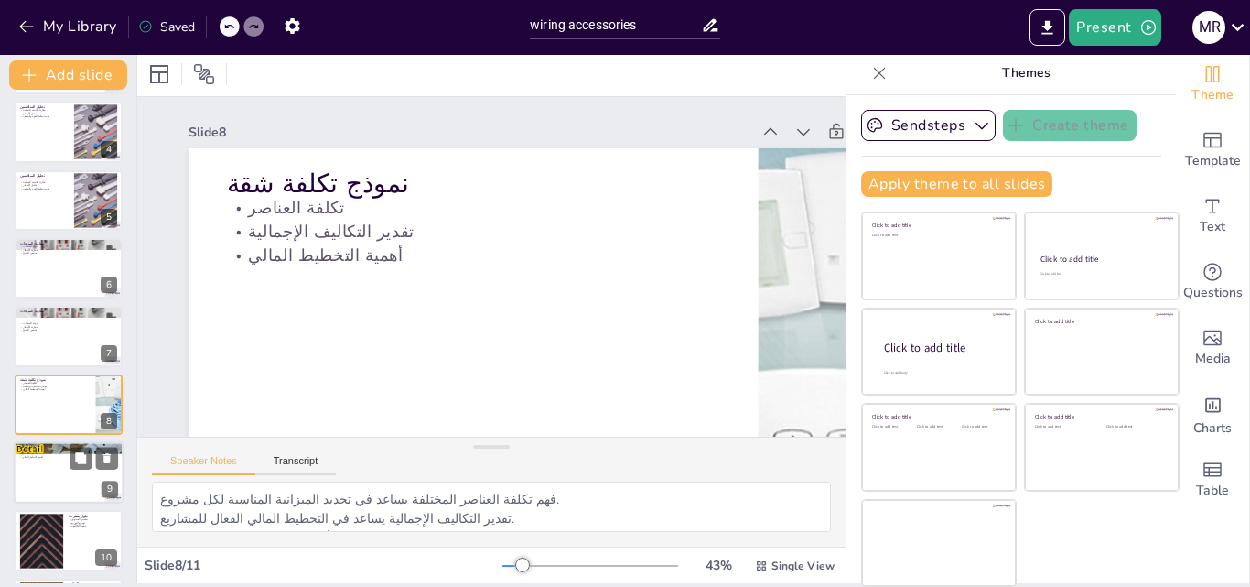
scroll to position [275, 0]
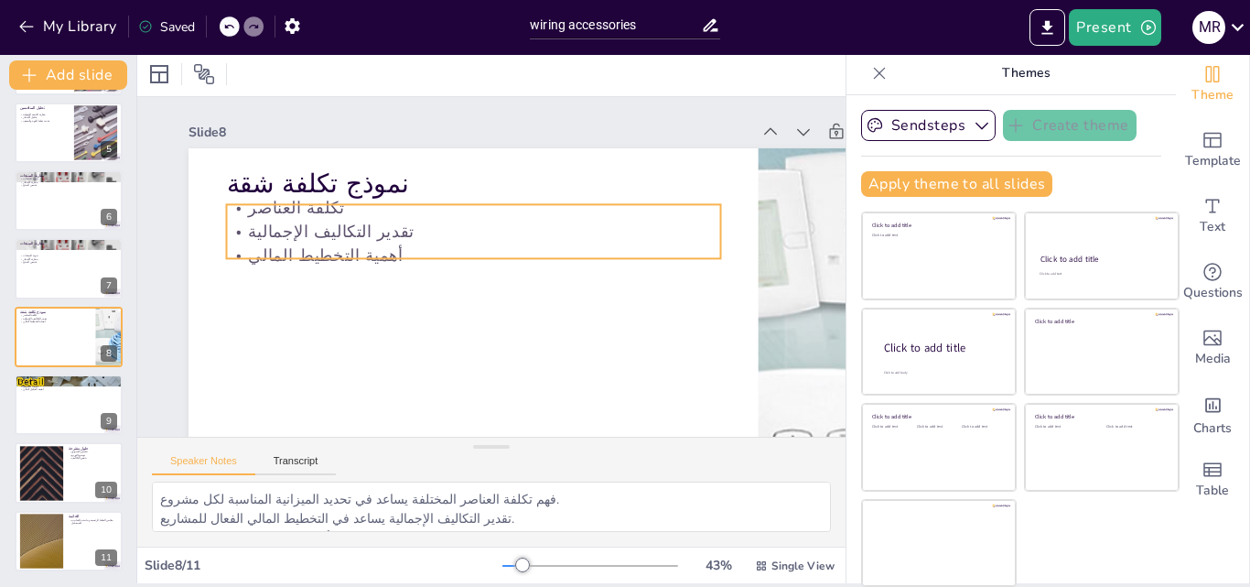
click at [282, 223] on p "تقدير التكاليف الإجمالية" at bounding box center [489, 227] width 461 height 222
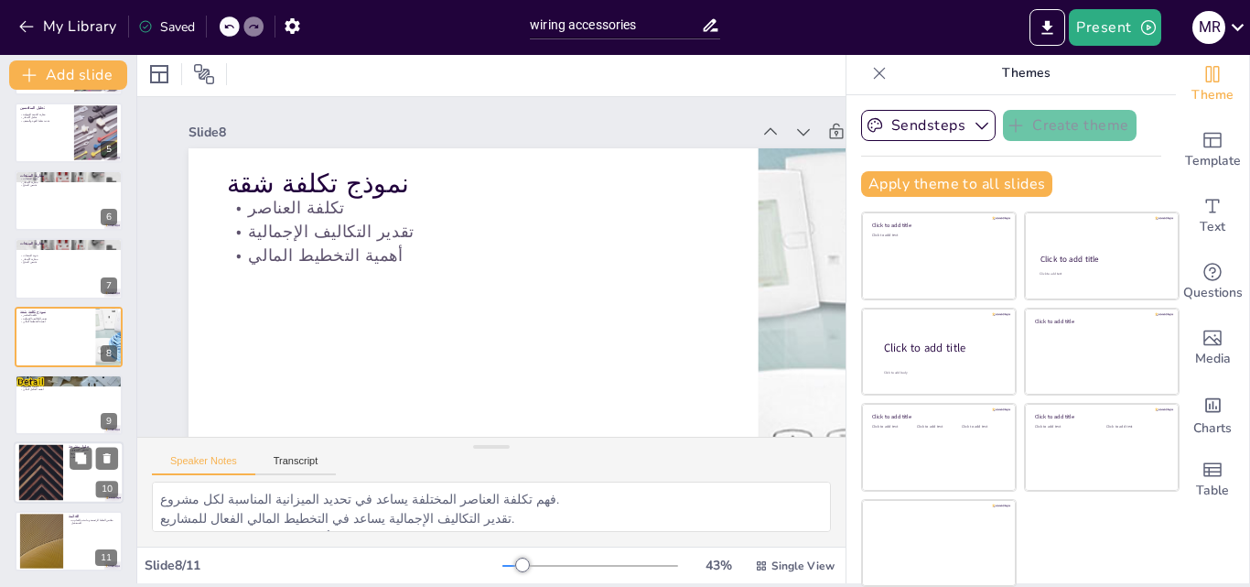
click at [53, 442] on div "حلول مقترحة تحسين التسويق توسيع التوزيع خفض التكاليف 10" at bounding box center [69, 473] width 110 height 62
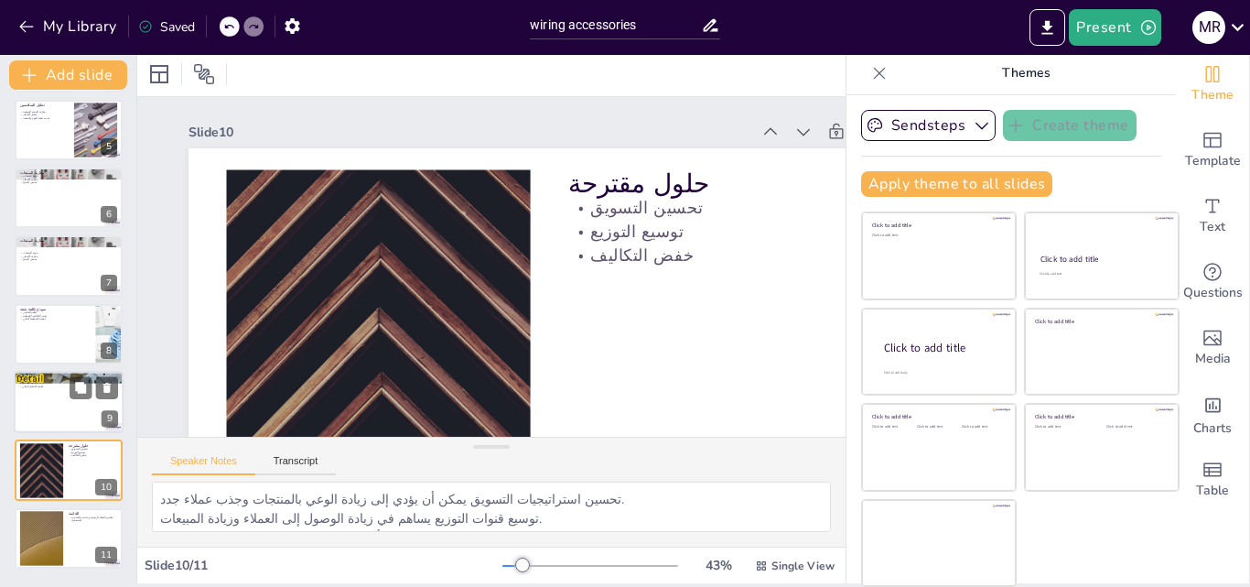
click at [60, 402] on div at bounding box center [69, 402] width 110 height 62
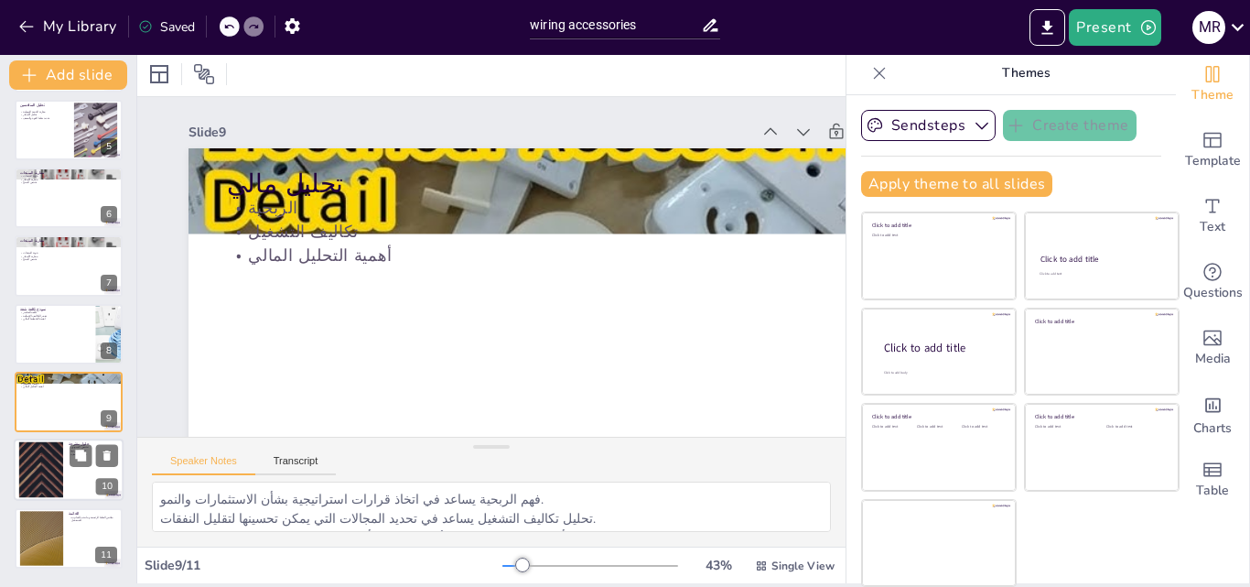
click at [60, 449] on div at bounding box center [41, 470] width 99 height 56
type textarea "تحسين استراتيجيات التسويق يمكن أن يؤدي إلى زيادة الوعي بالمنتجات وجذب عملاء جدد…"
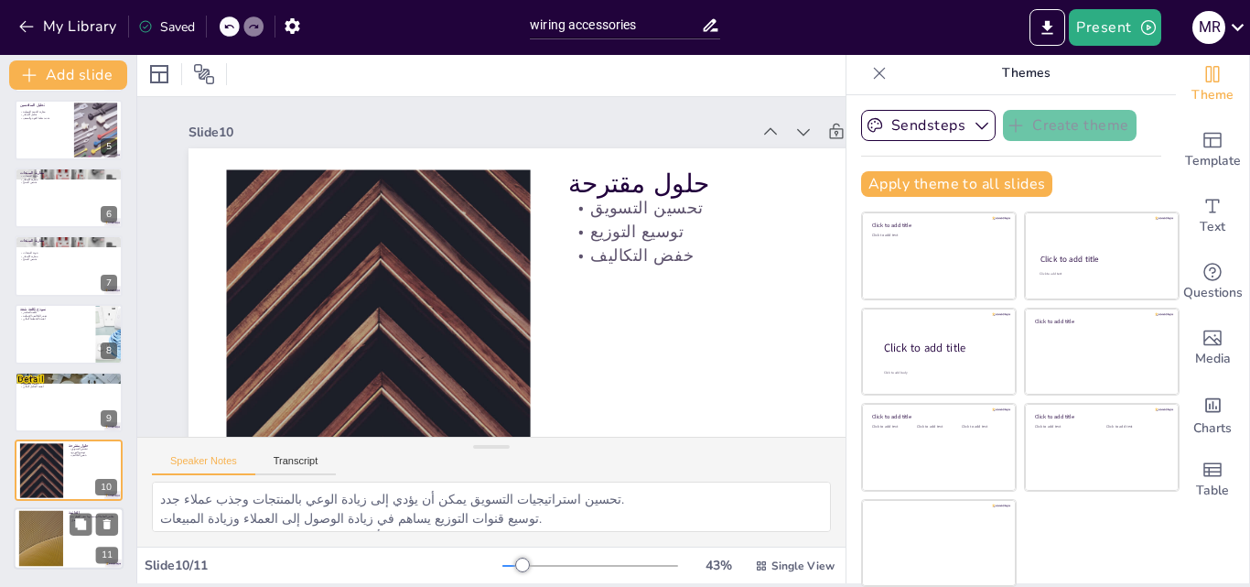
click at [53, 532] on div at bounding box center [41, 538] width 99 height 56
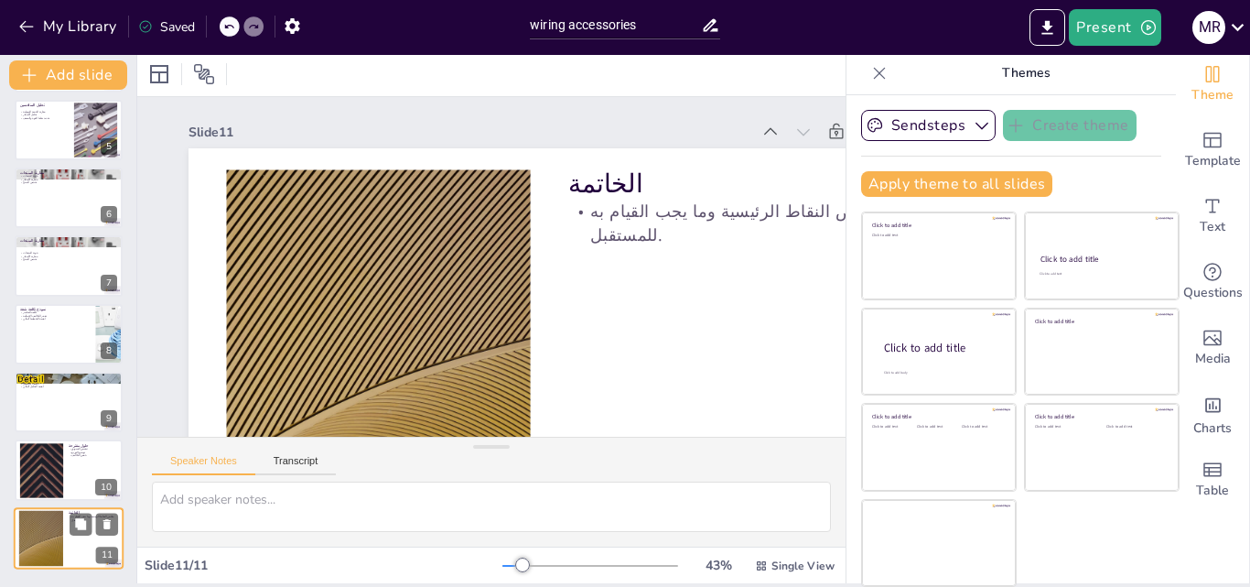
scroll to position [95, 0]
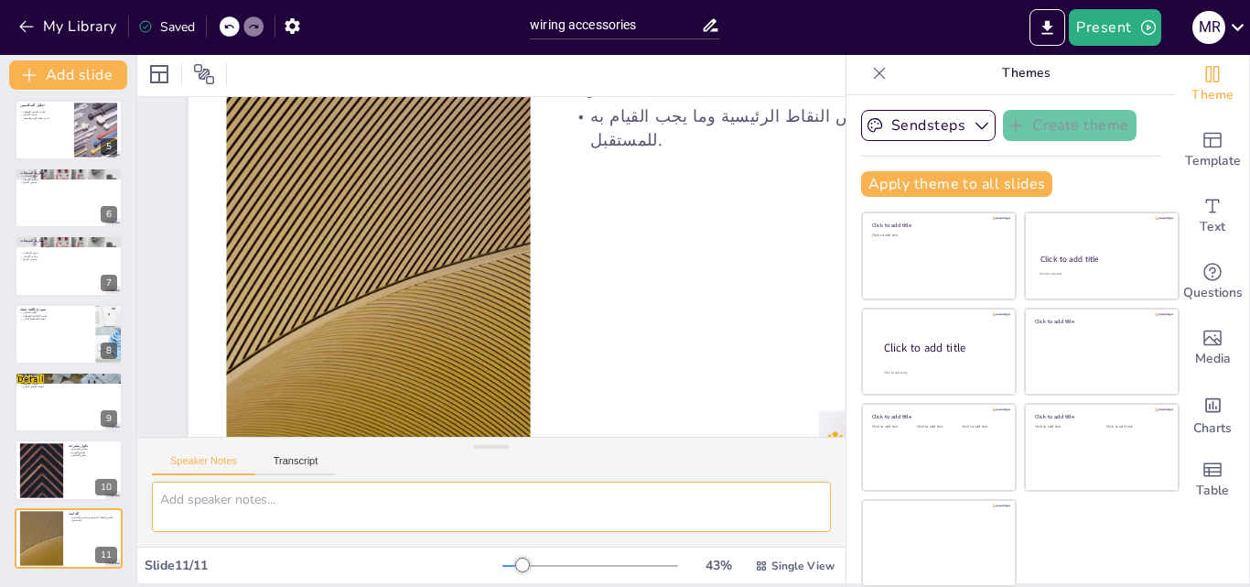
click at [277, 498] on textarea at bounding box center [491, 506] width 679 height 50
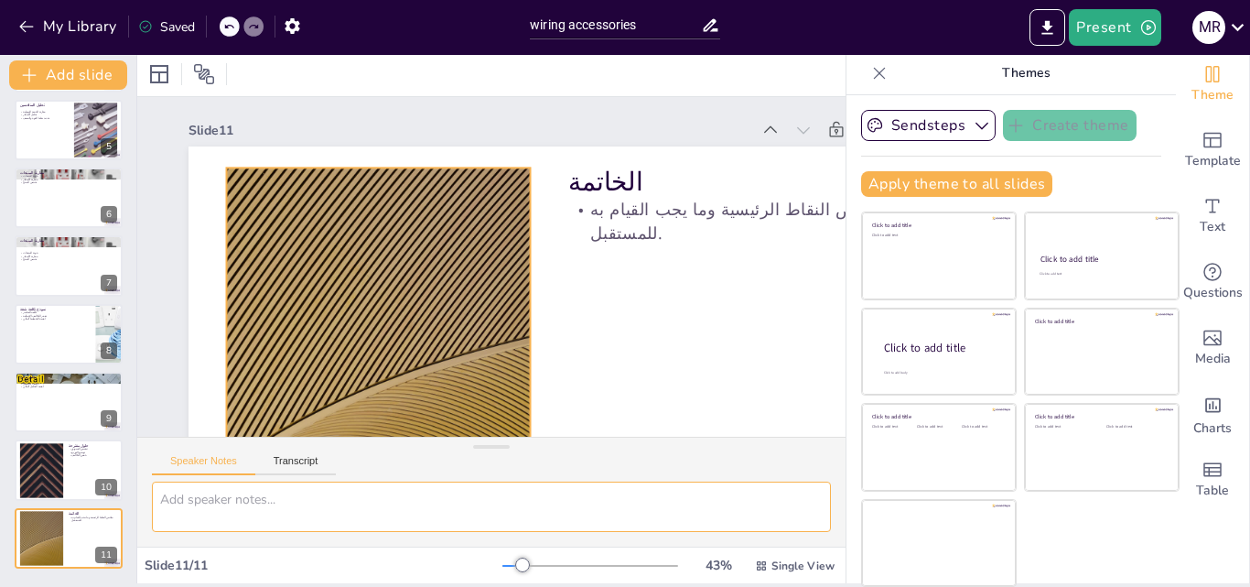
scroll to position [0, 0]
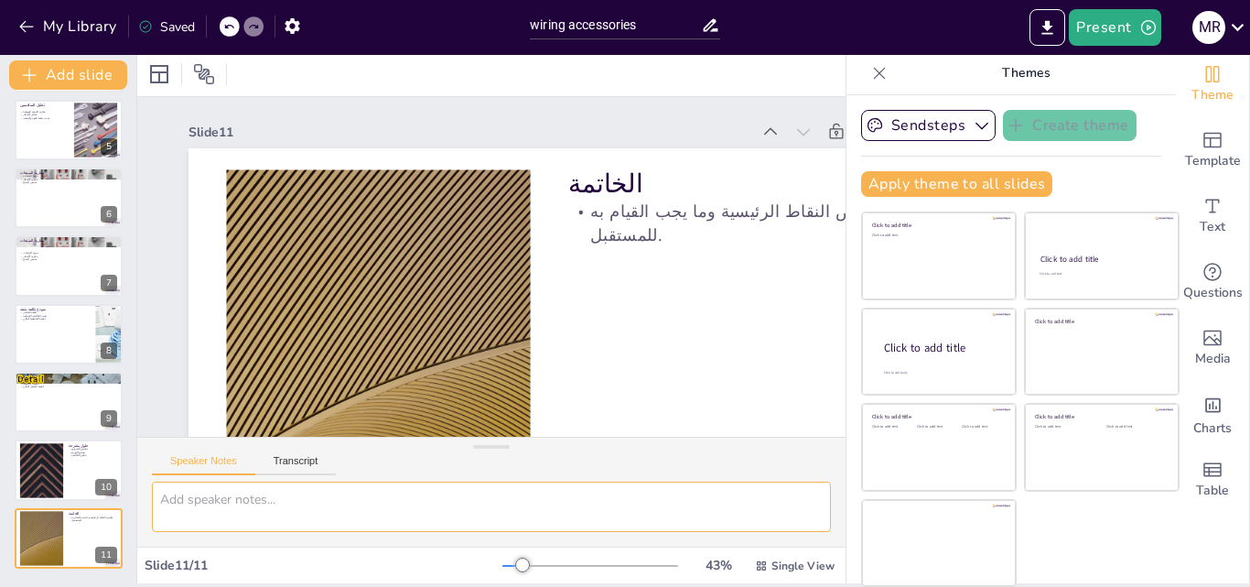
click at [70, 134] on div at bounding box center [69, 130] width 108 height 60
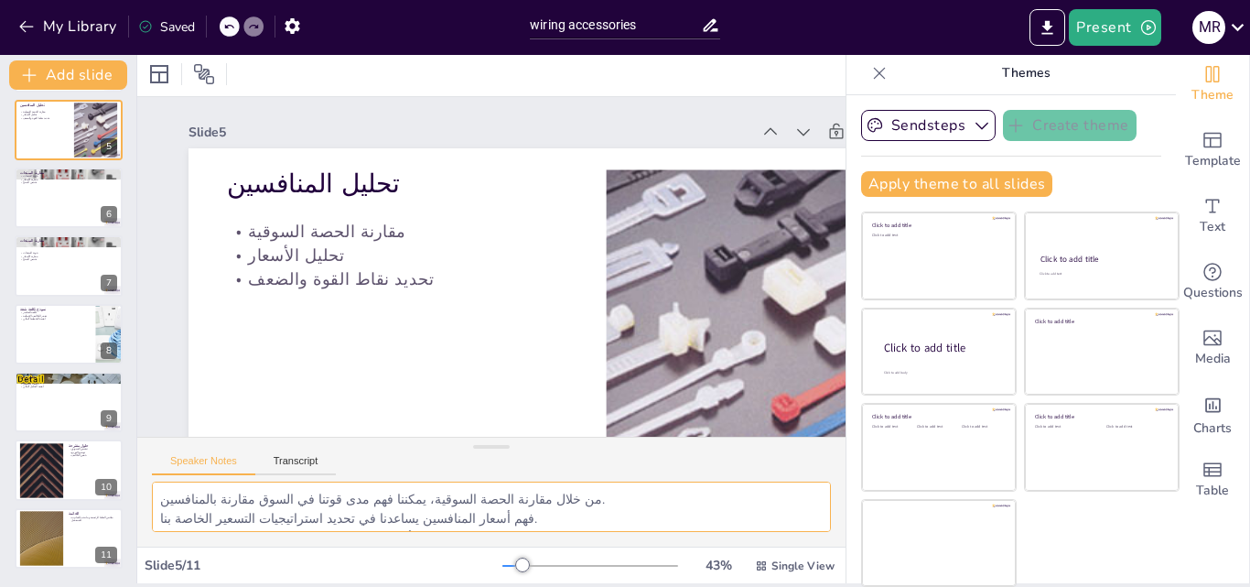
scroll to position [70, 0]
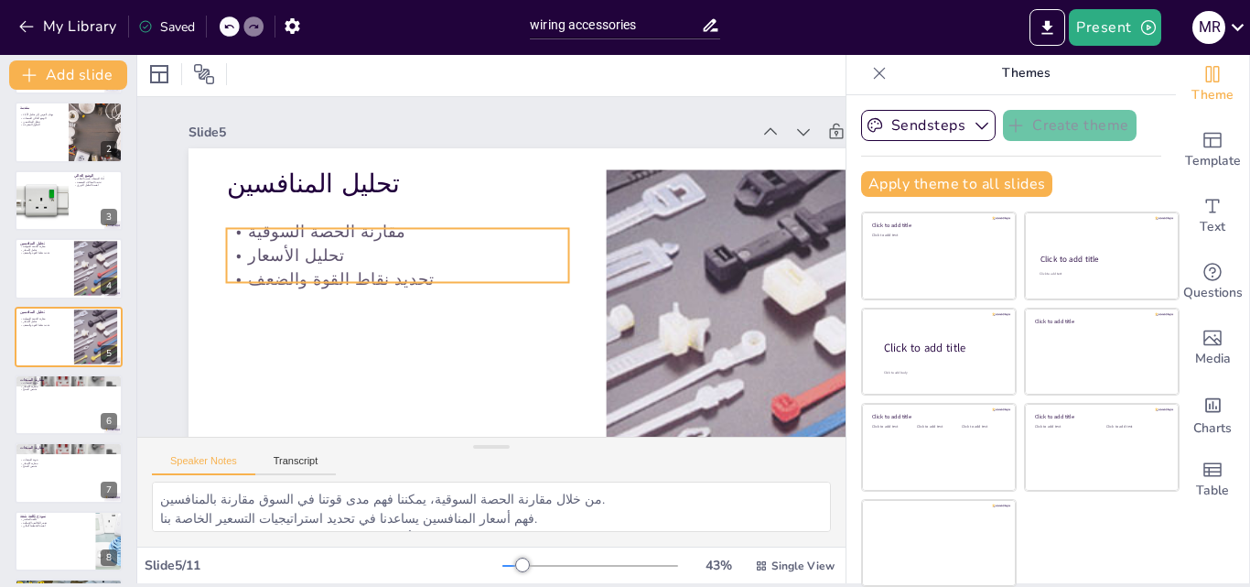
click at [405, 237] on p "مقارنة الحصة السوقية" at bounding box center [485, 166] width 161 height 322
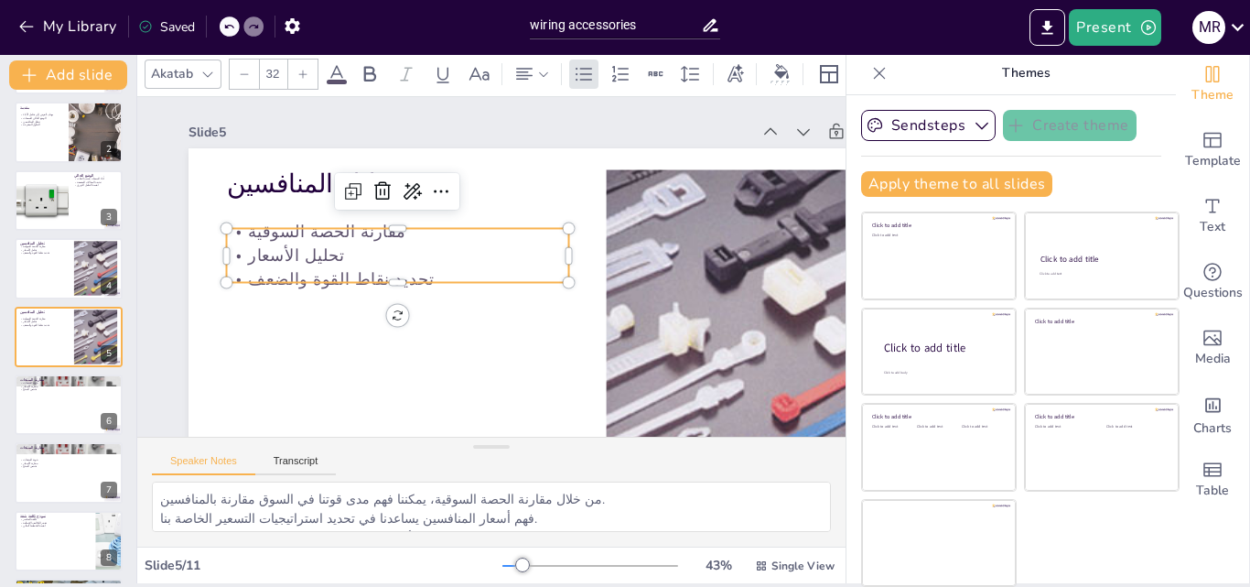
click at [460, 237] on p "مقارنة الحصة السوقية" at bounding box center [507, 168] width 94 height 340
click at [82, 117] on icon at bounding box center [80, 118] width 11 height 11
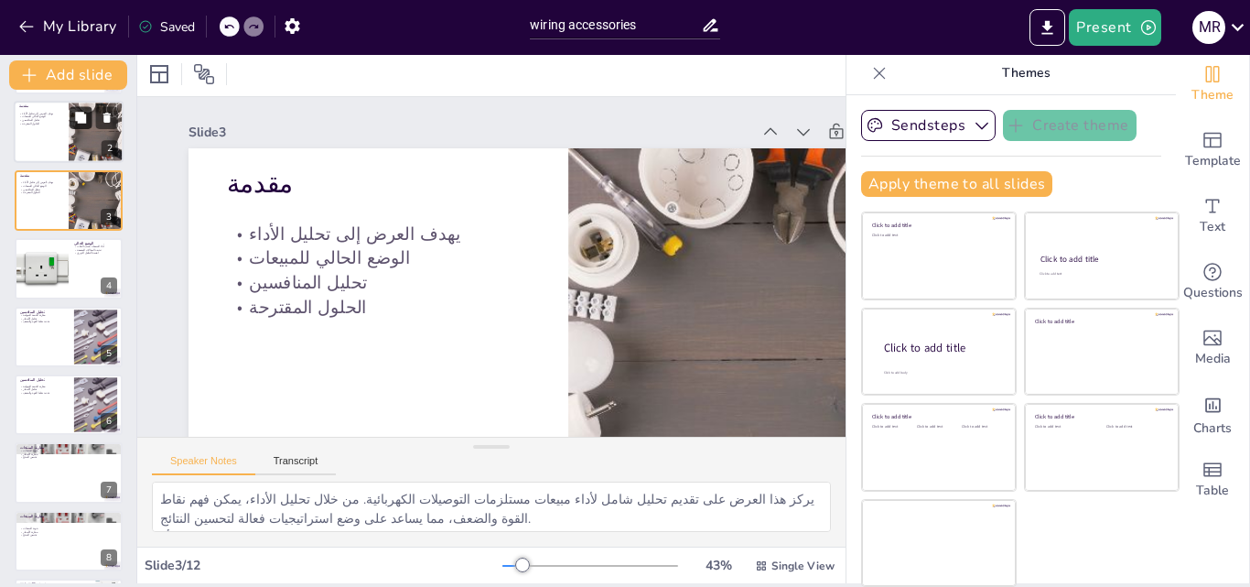
scroll to position [95, 0]
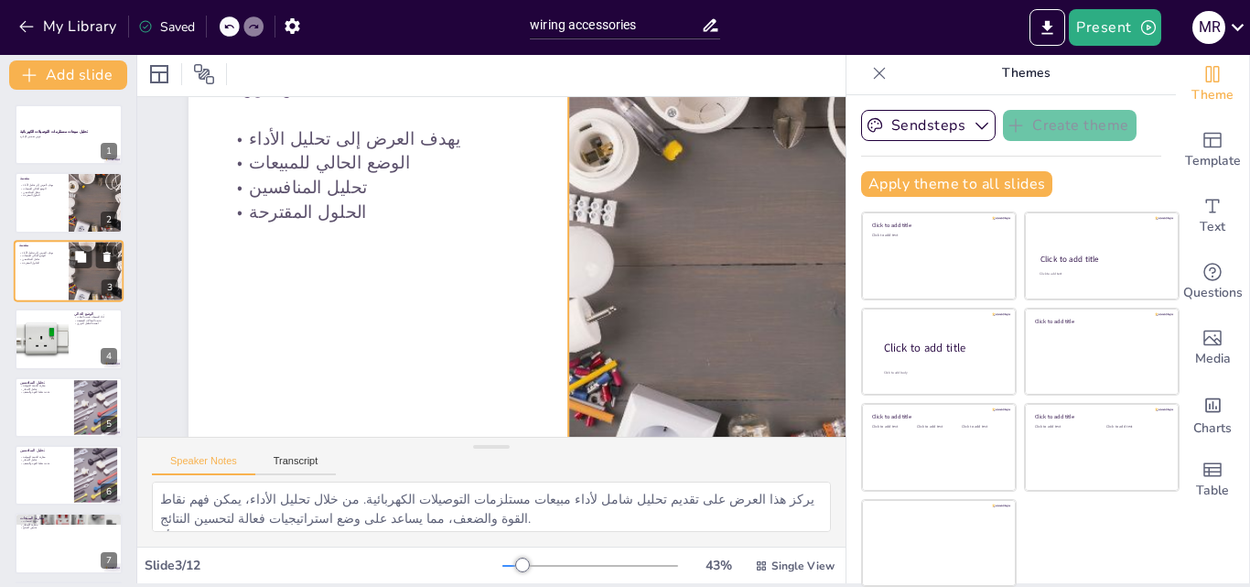
click at [89, 272] on div at bounding box center [95, 271] width 92 height 62
click at [61, 211] on div at bounding box center [69, 203] width 110 height 62
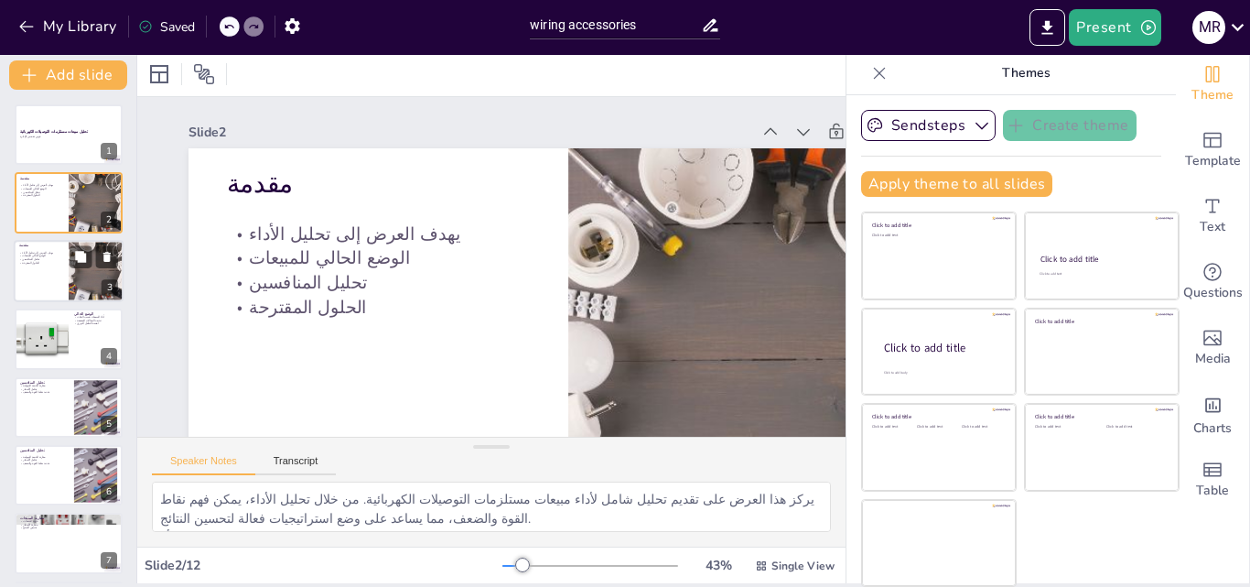
click at [58, 260] on p "تحليل المنافسين" at bounding box center [41, 259] width 44 height 4
click at [59, 199] on div at bounding box center [69, 203] width 110 height 62
drag, startPoint x: 59, startPoint y: 199, endPoint x: 39, endPoint y: 200, distance: 19.3
click at [39, 201] on div at bounding box center [69, 203] width 110 height 62
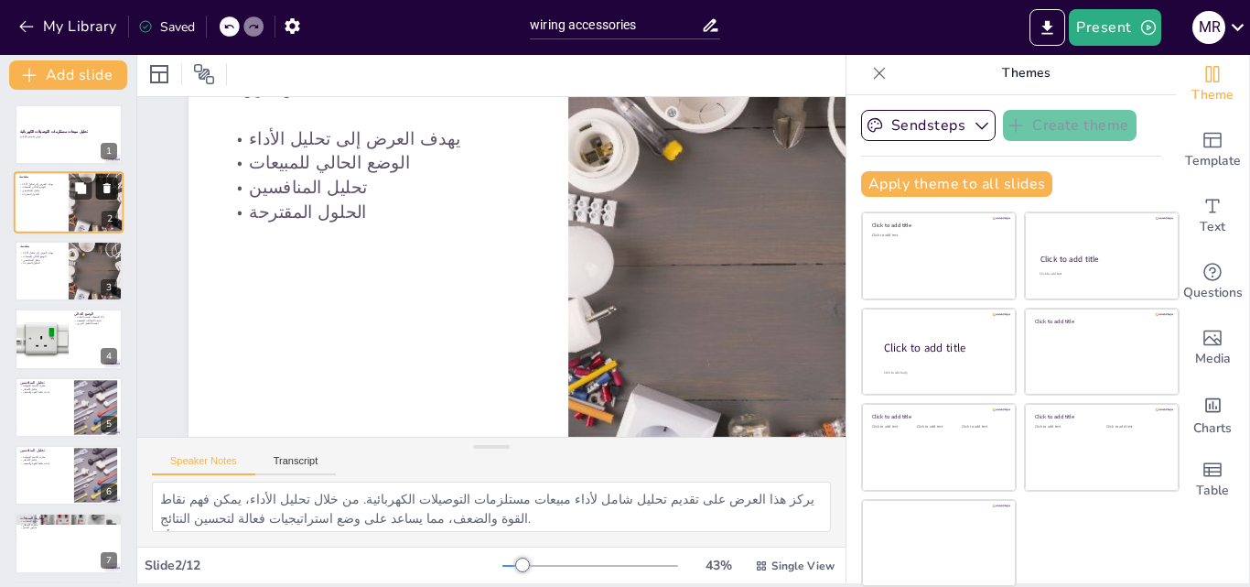
click at [102, 190] on icon at bounding box center [107, 188] width 13 height 13
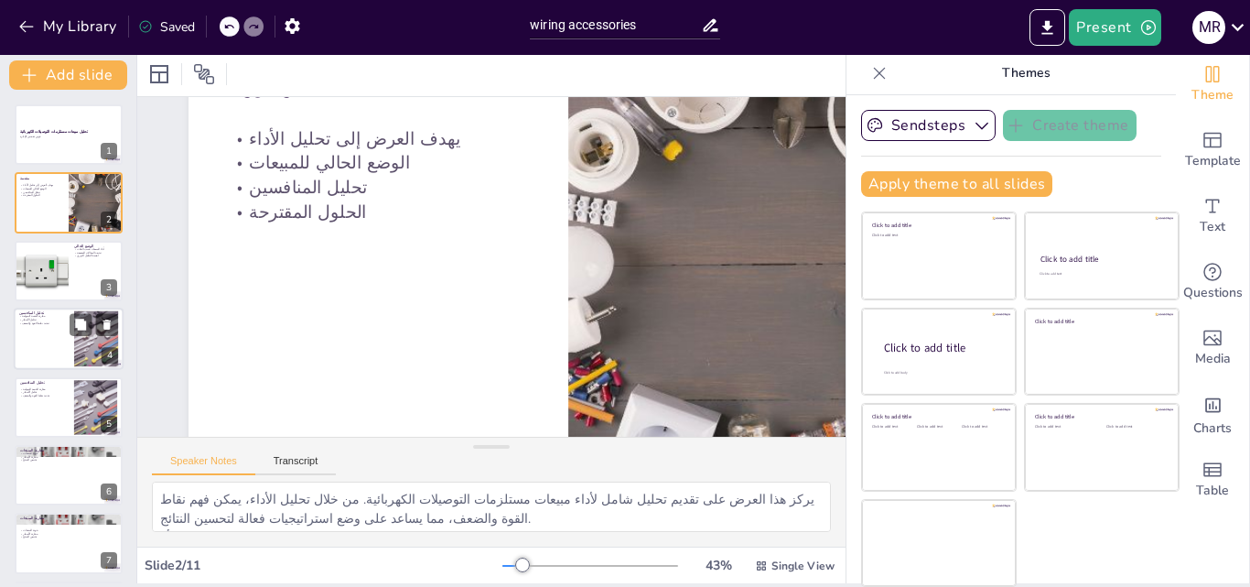
click at [79, 343] on div at bounding box center [95, 339] width 71 height 56
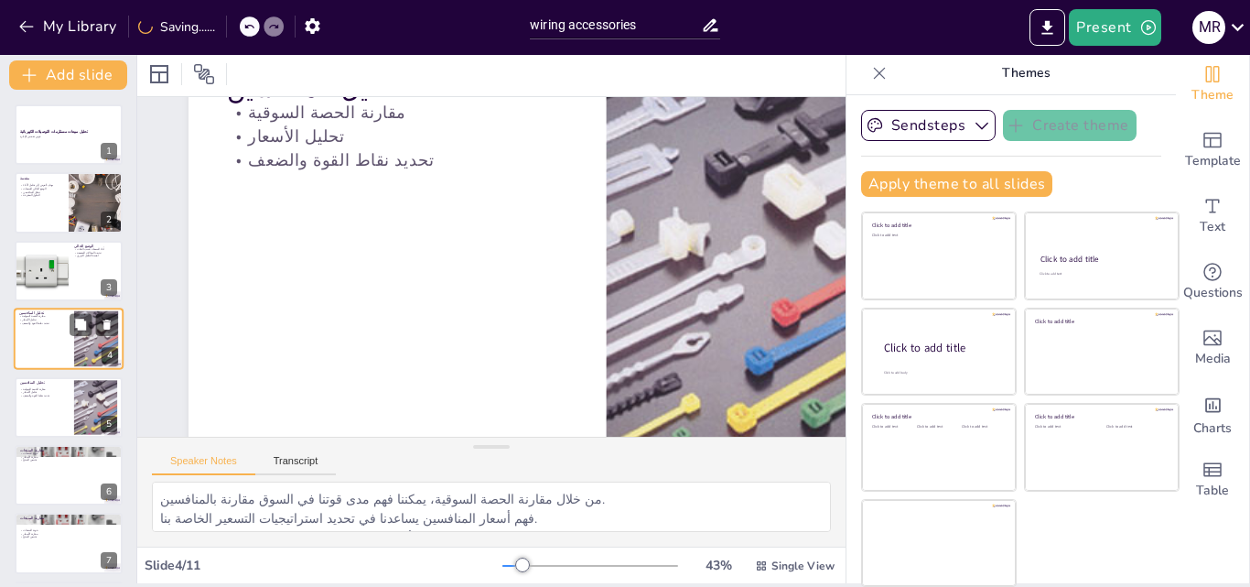
scroll to position [0, 0]
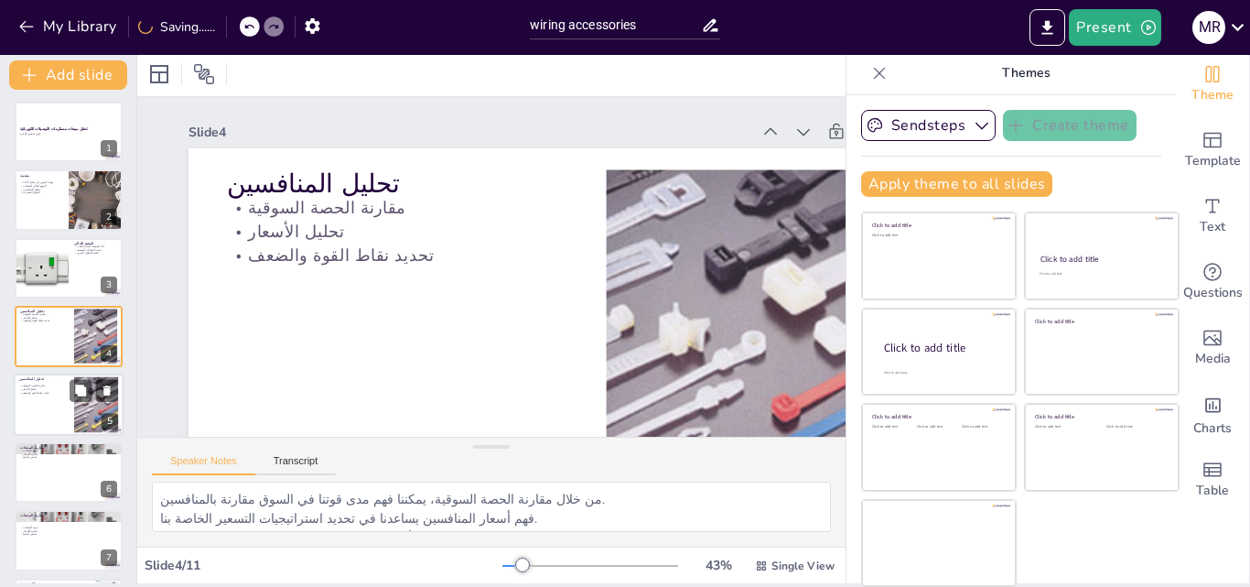
click at [48, 394] on p "تحديد نقاط القوة والضعف" at bounding box center [43, 393] width 49 height 4
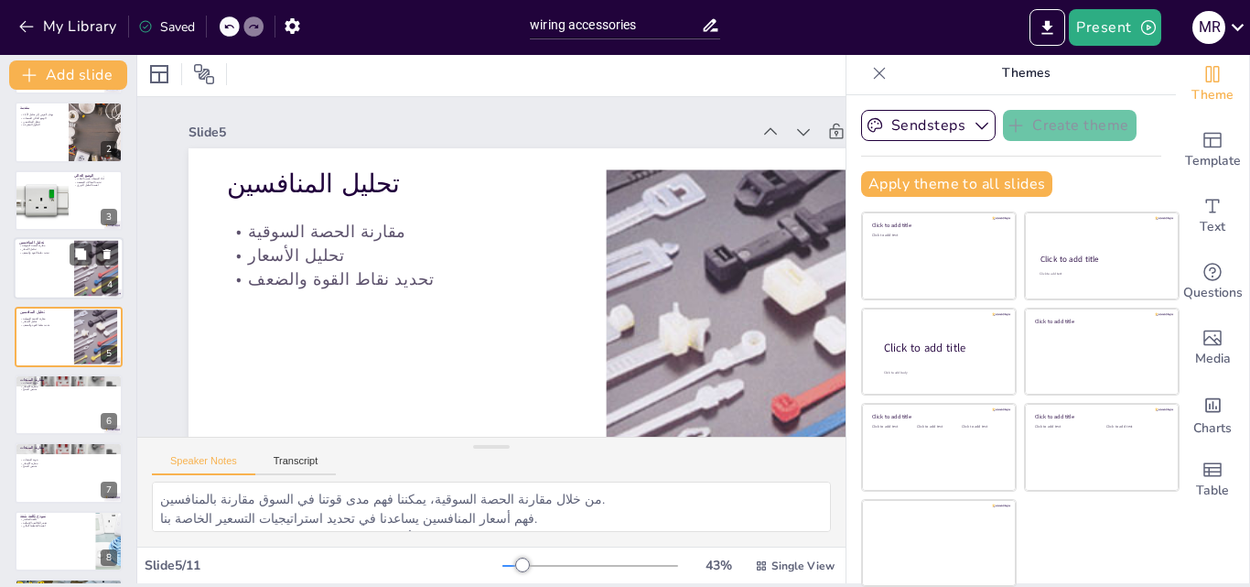
click at [62, 287] on div at bounding box center [69, 268] width 110 height 62
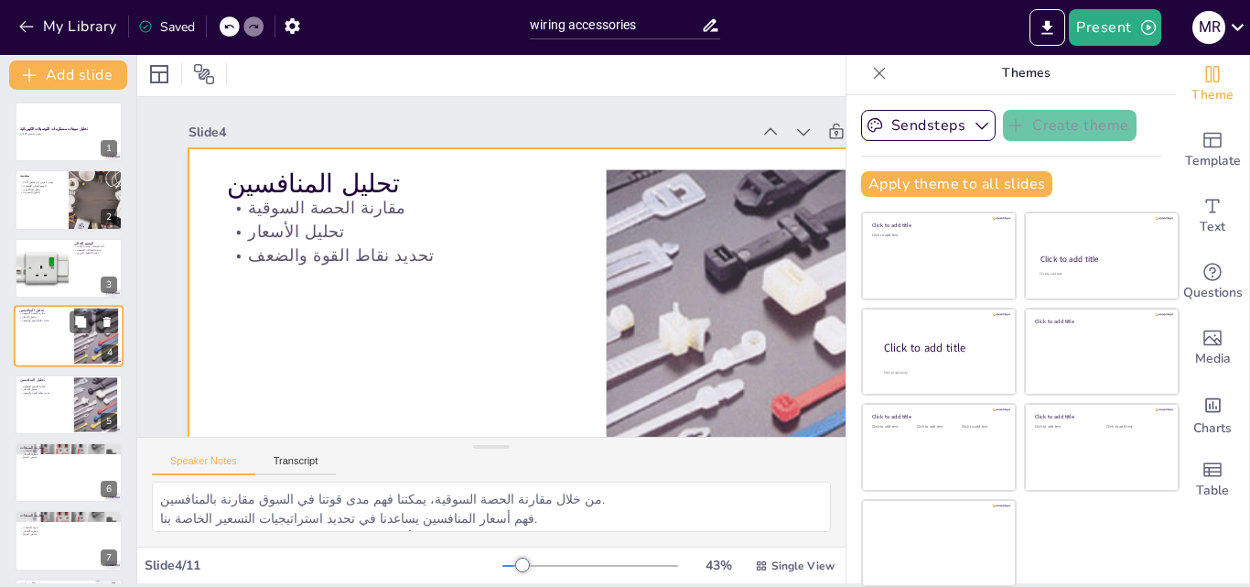
click at [53, 357] on div at bounding box center [69, 336] width 110 height 62
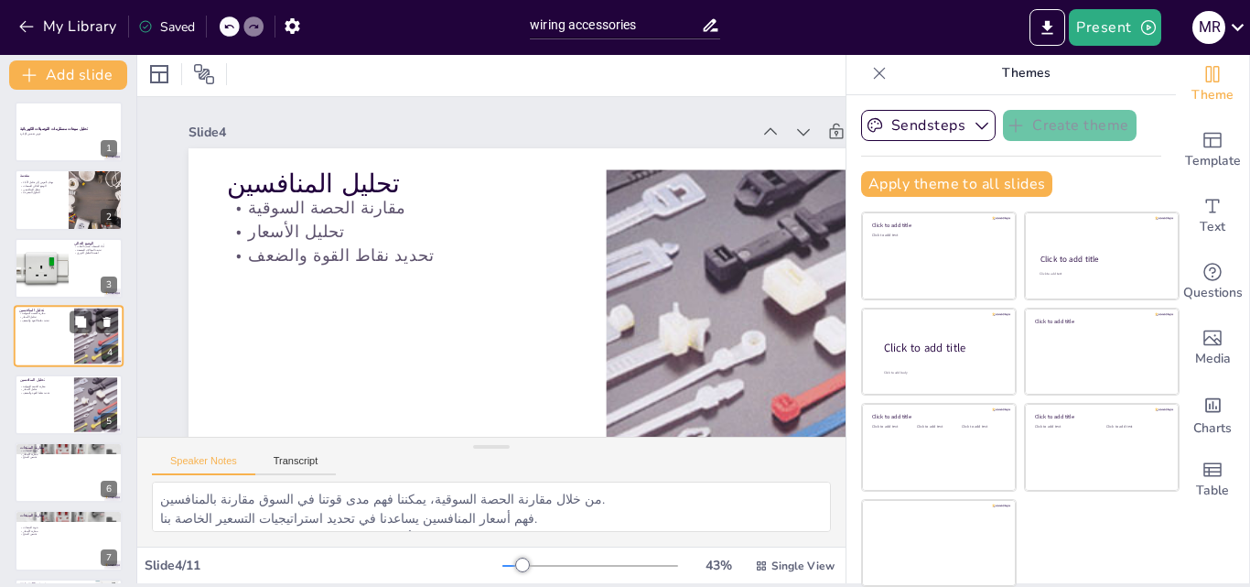
scroll to position [95, 0]
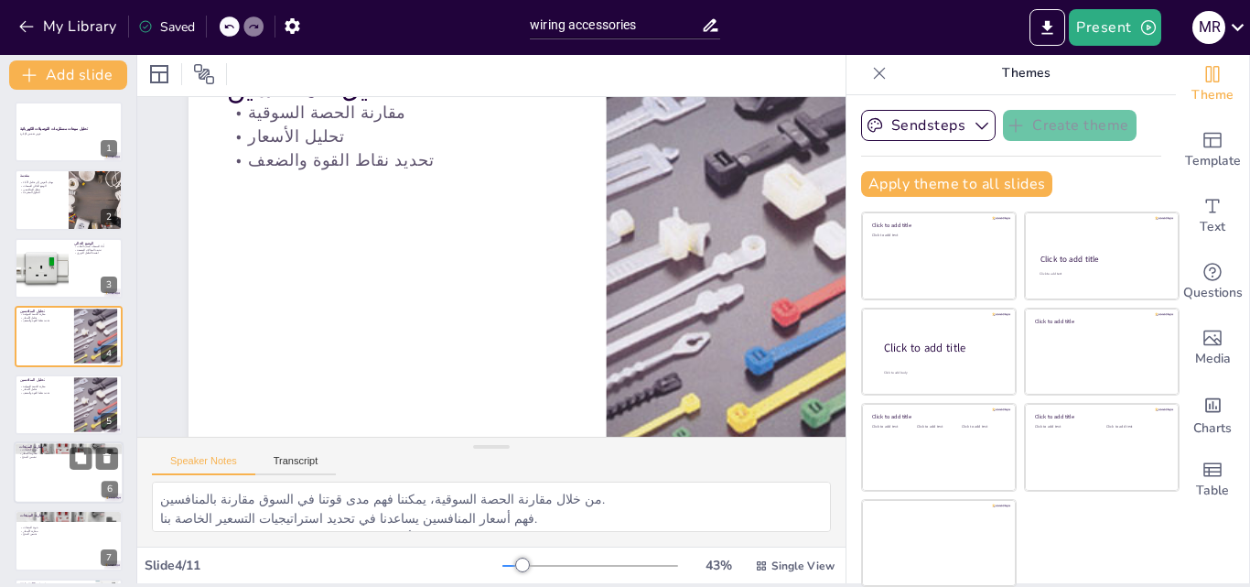
click at [65, 380] on p "تحليل المنافسين" at bounding box center [44, 378] width 49 height 5
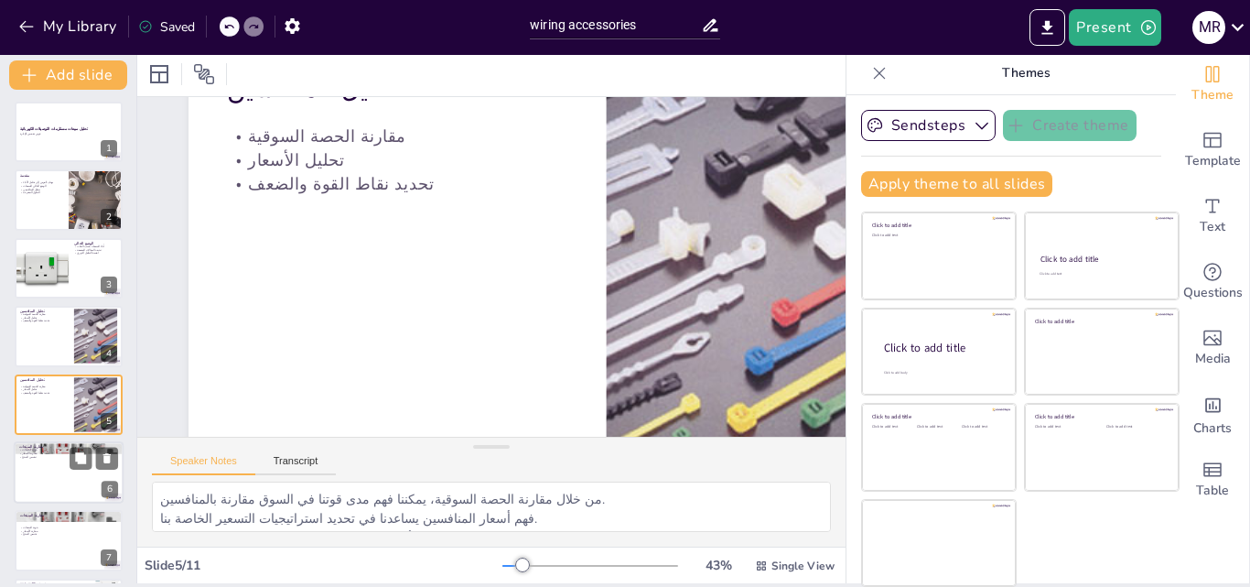
scroll to position [0, 0]
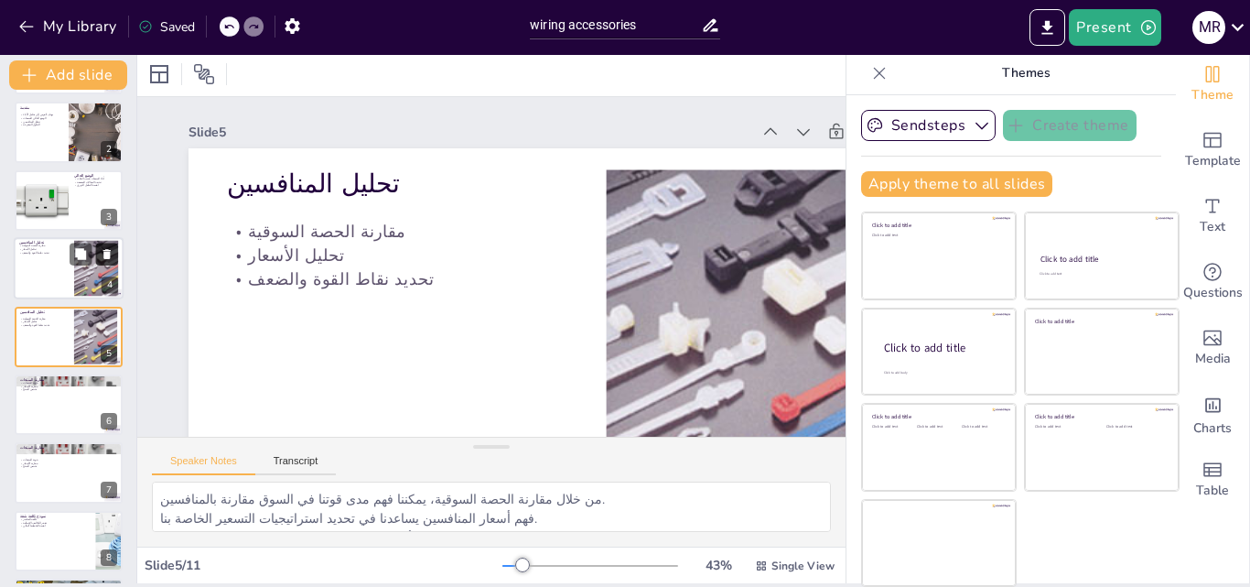
click at [106, 251] on icon at bounding box center [106, 254] width 7 height 10
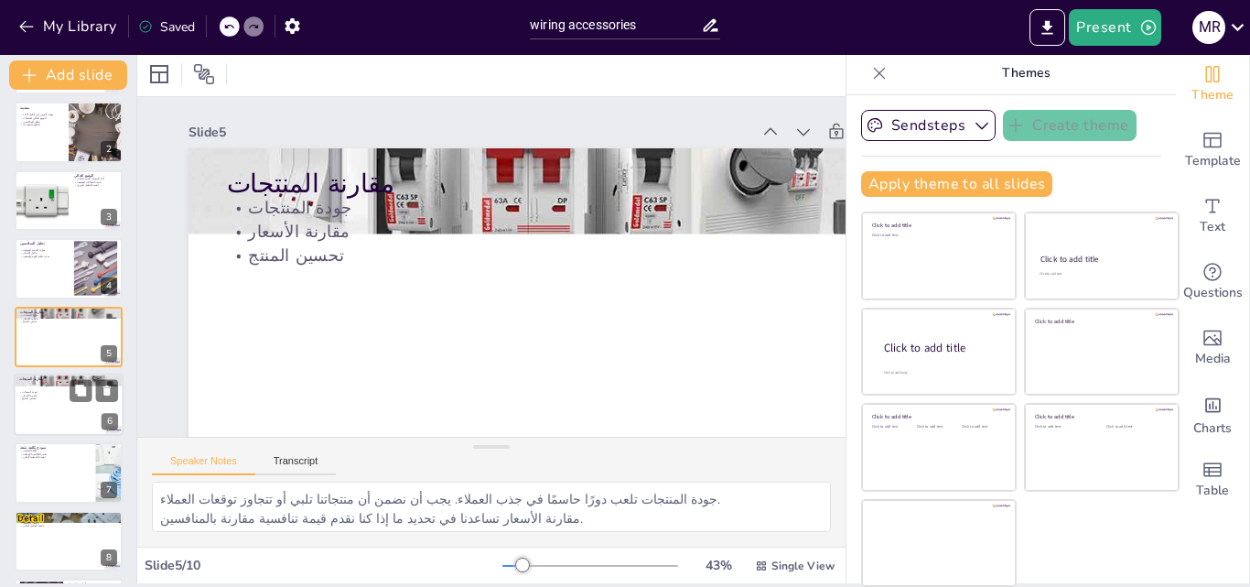
click at [27, 399] on p "تحسين المنتج" at bounding box center [68, 399] width 99 height 4
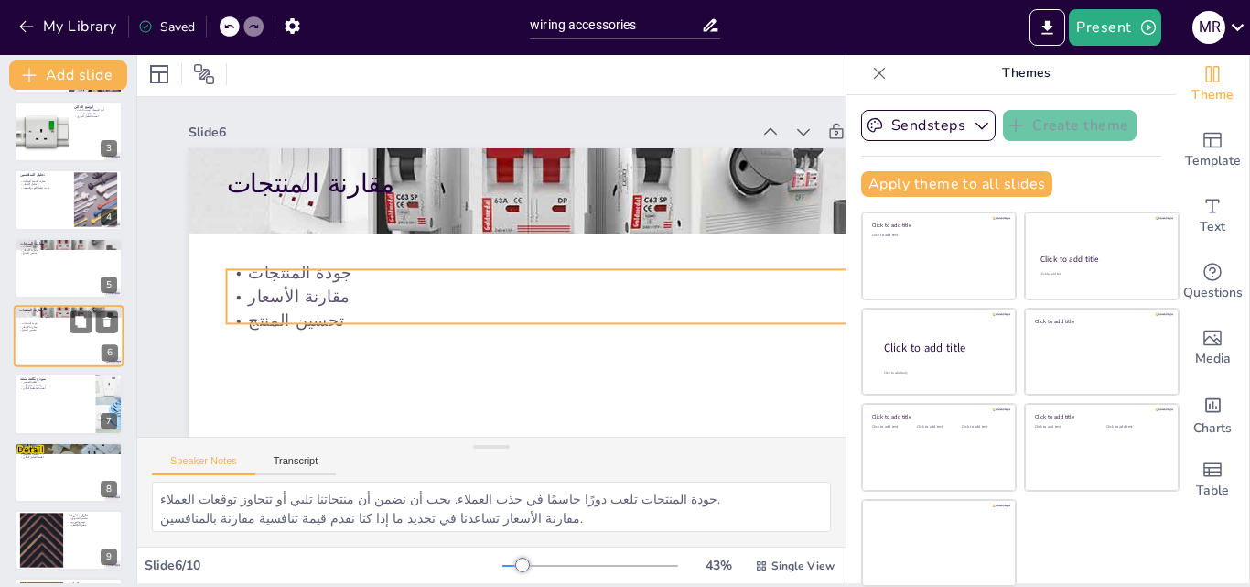
click at [40, 331] on p "تحسين المنتج" at bounding box center [68, 331] width 99 height 4
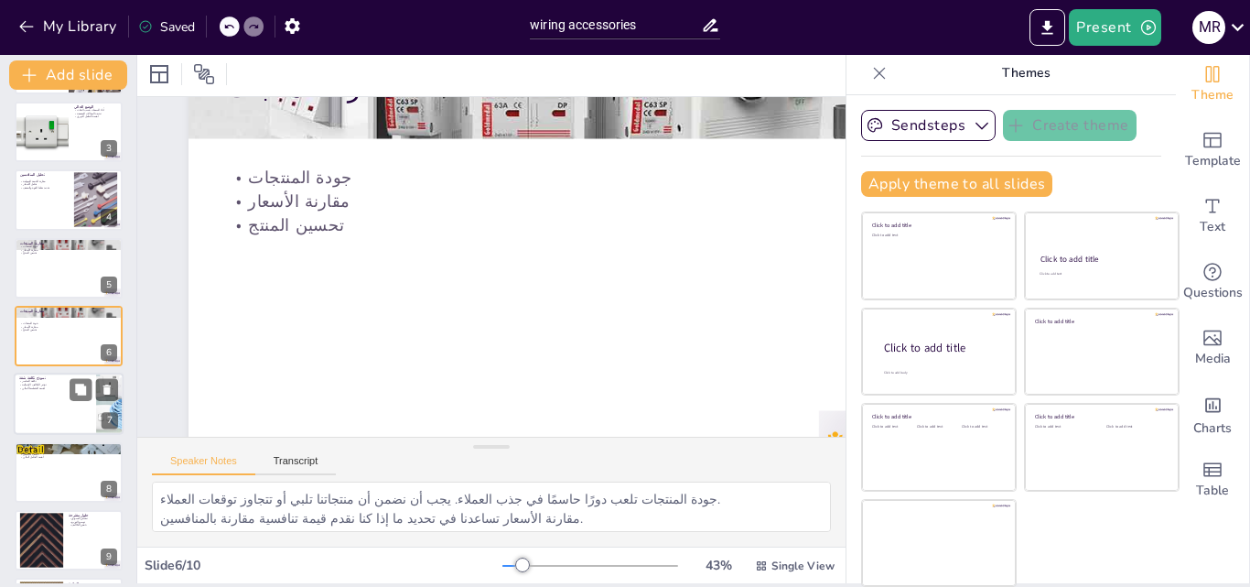
click at [38, 399] on div at bounding box center [69, 404] width 110 height 62
type textarea "فهم تكلفة العناصر المختلفة يساعد في تحديد الميزانية المناسبة لكل مشروع. تقدير ا…"
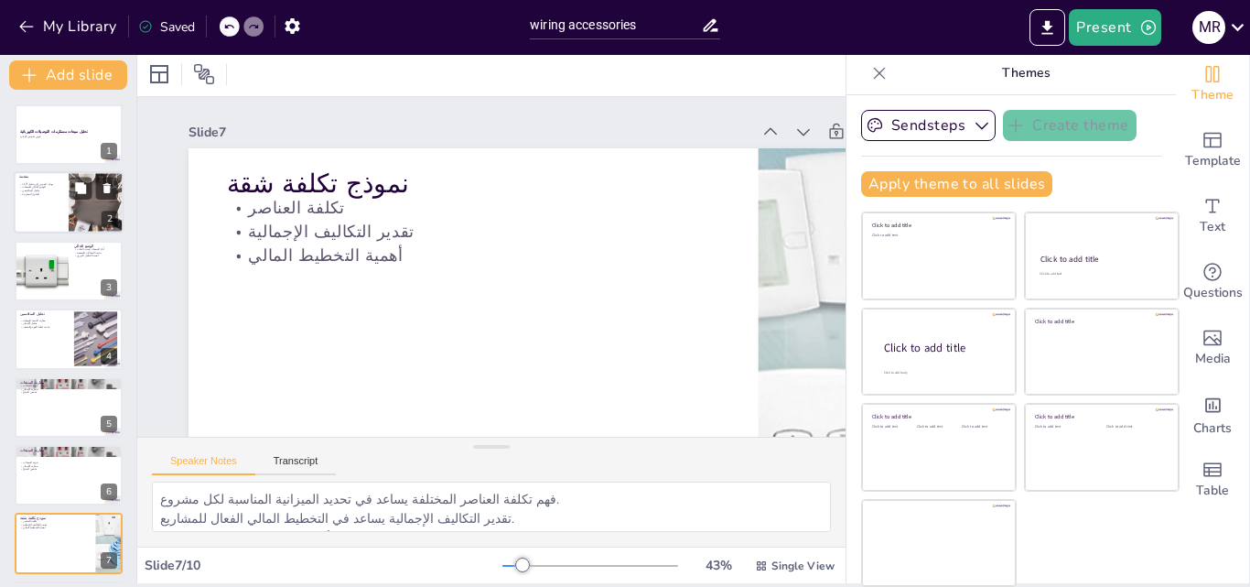
scroll to position [0, 0]
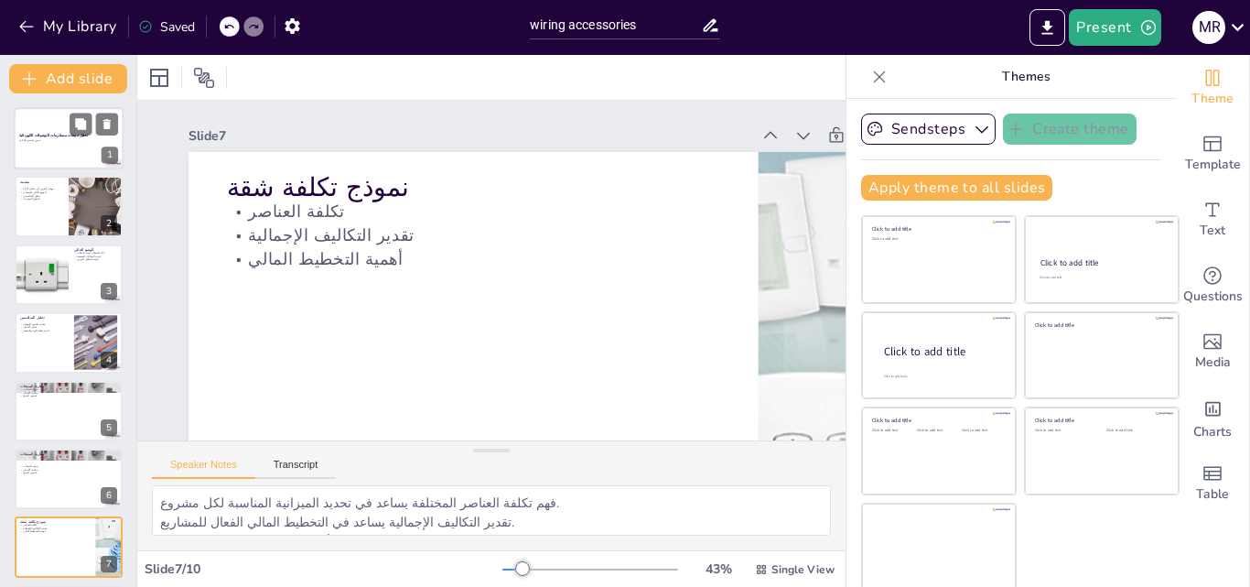
click at [71, 154] on div at bounding box center [69, 138] width 110 height 62
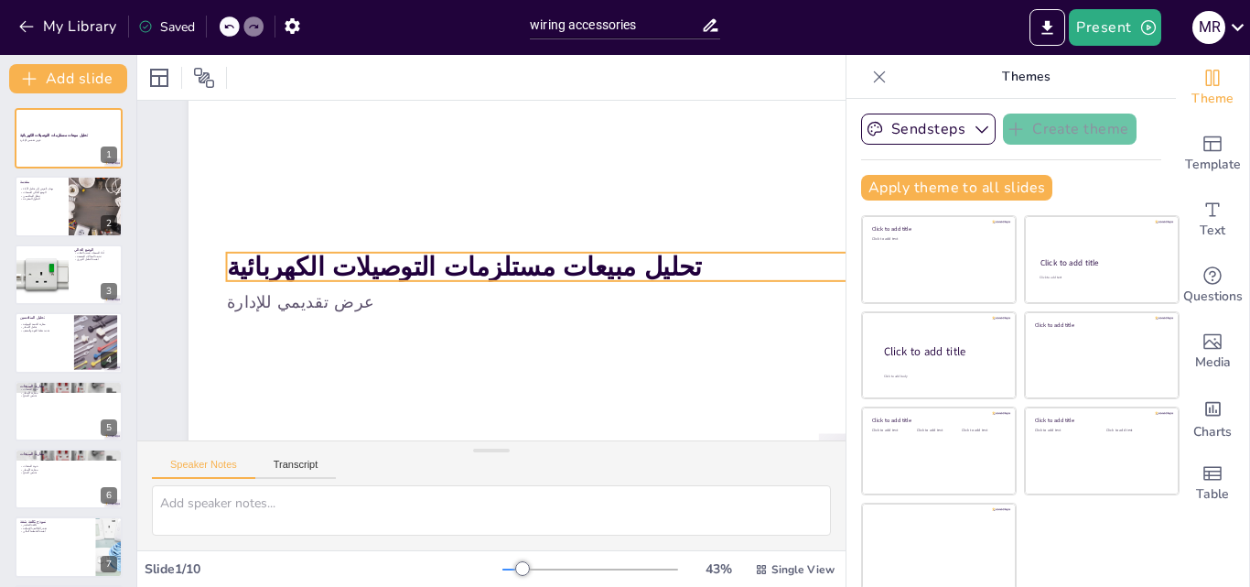
scroll to position [153, 0]
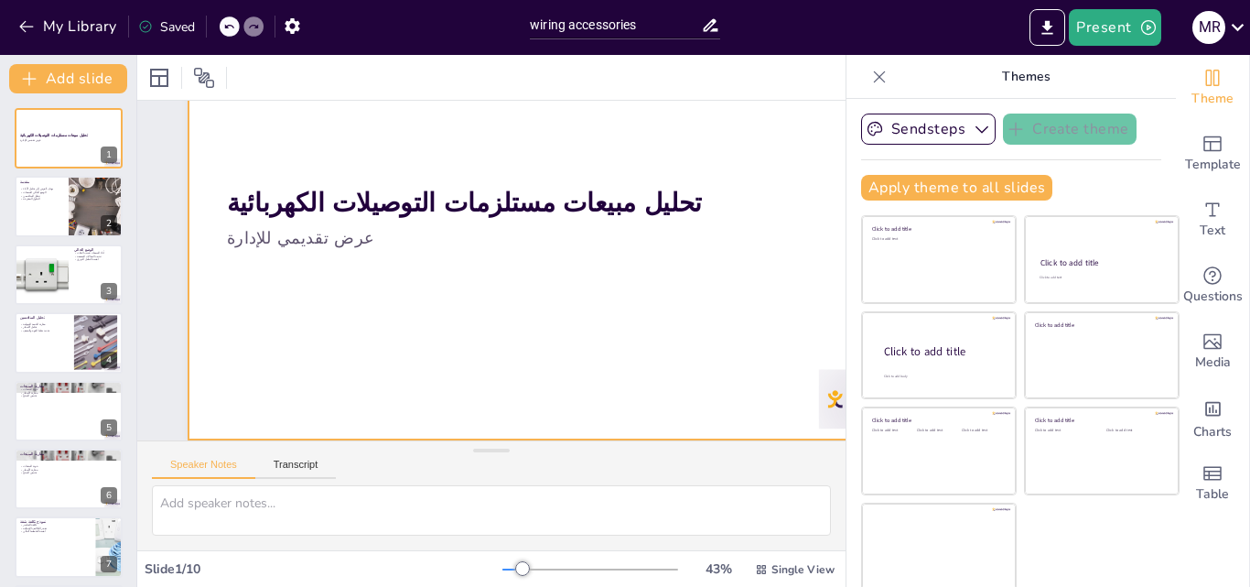
click at [352, 281] on div at bounding box center [573, 234] width 800 height 504
click at [337, 272] on div at bounding box center [580, 261] width 868 height 700
click at [337, 272] on div at bounding box center [579, 289] width 850 height 827
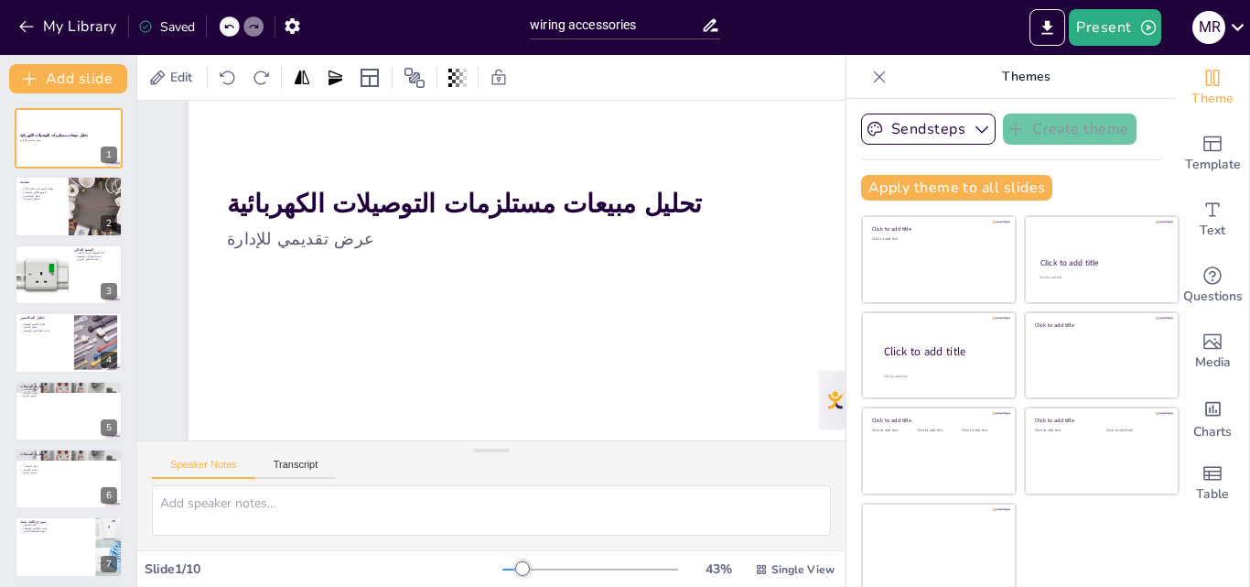
click at [320, 253] on div at bounding box center [580, 261] width 868 height 699
click at [357, 227] on p "عرض تقديمي للإدارة" at bounding box center [574, 281] width 604 height 362
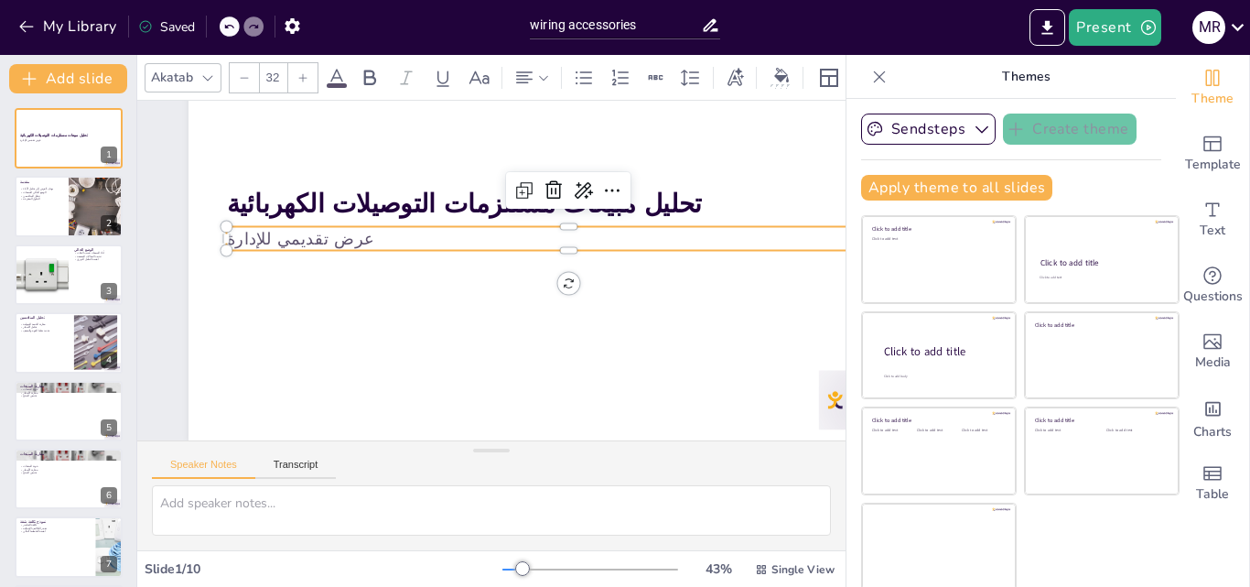
click at [359, 227] on p "عرض تقديمي للإدارة" at bounding box center [575, 263] width 658 height 234
click at [360, 227] on p "عرض تقديمي للإدارة" at bounding box center [571, 246] width 683 height 95
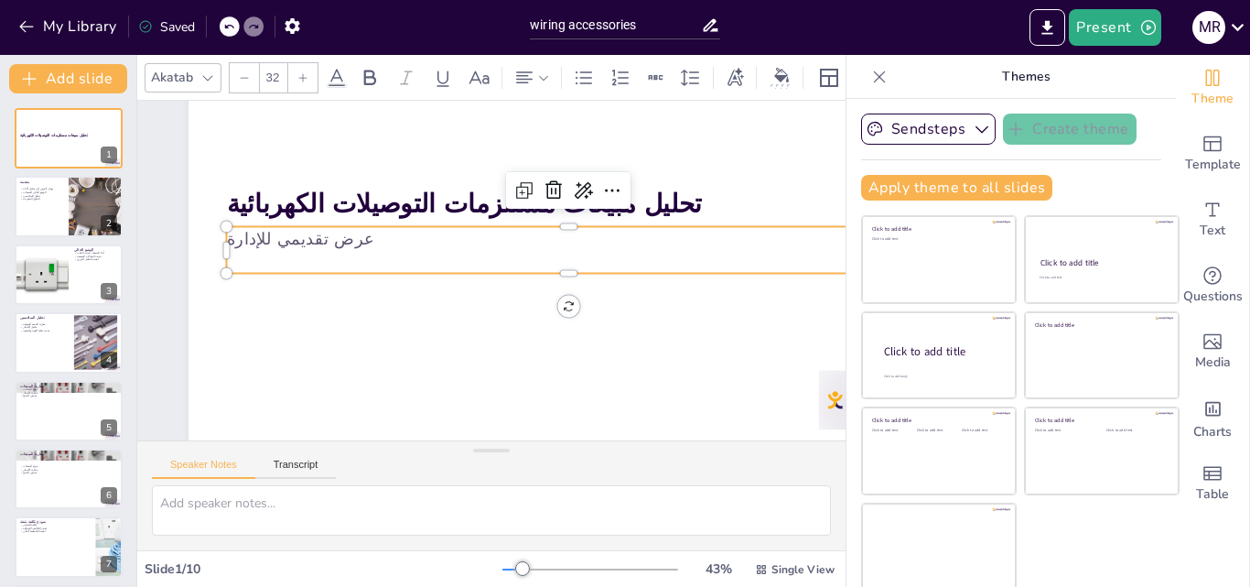
scroll to position [129, 0]
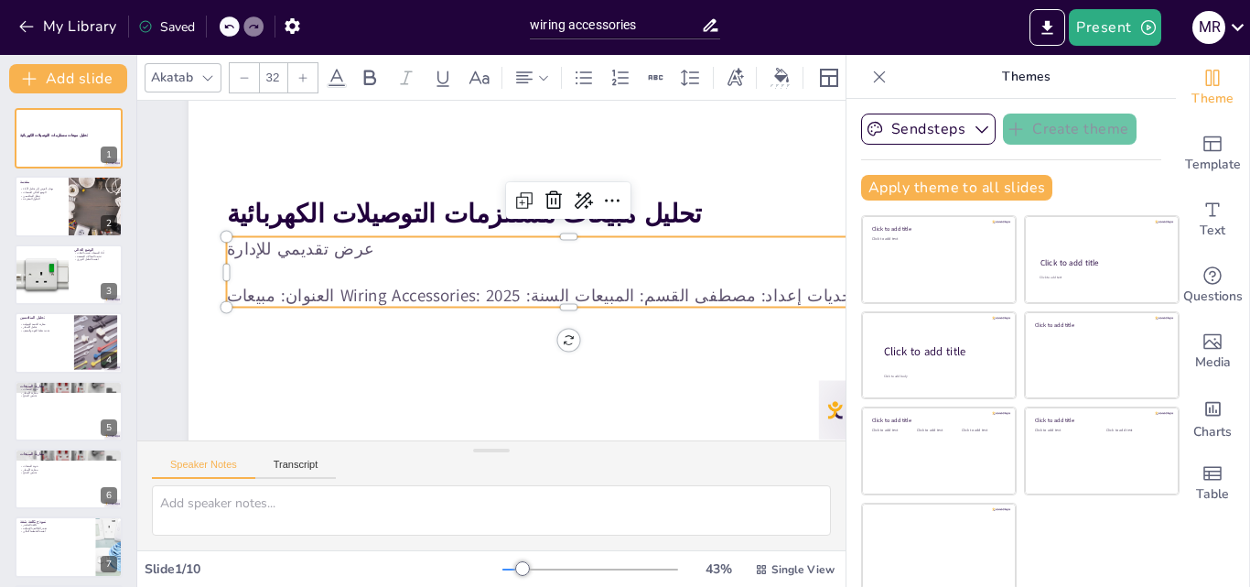
click at [376, 297] on p "العنوان: مبيعات Wiring Accessories: فرص وتحديات إعداد: مصطفى القسم: المبيعات ال…" at bounding box center [545, 331] width 604 height 362
click at [376, 297] on p "العنوان: مبيعات Wiring Accessories: فرص وتحديات إعداد: مصطفى القسم: المبيعات ال…" at bounding box center [532, 340] width 525 height 475
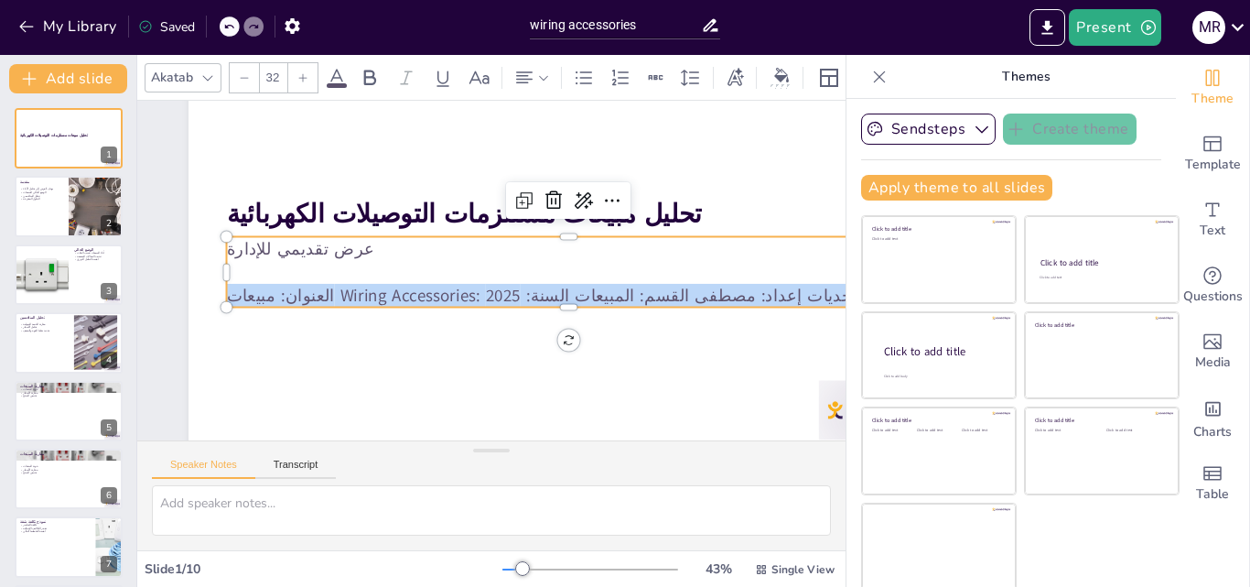
click at [376, 297] on p "العنوان: مبيعات Wiring Accessories: فرص وتحديات إعداد: مصطفى القسم: المبيعات ال…" at bounding box center [539, 335] width 568 height 421
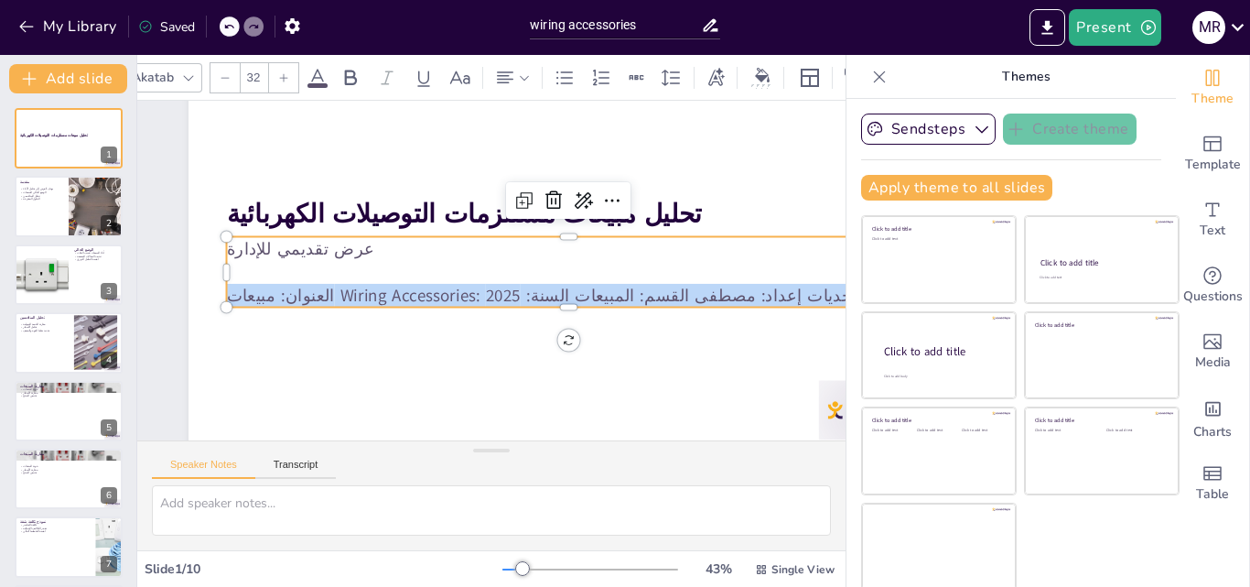
scroll to position [0, 0]
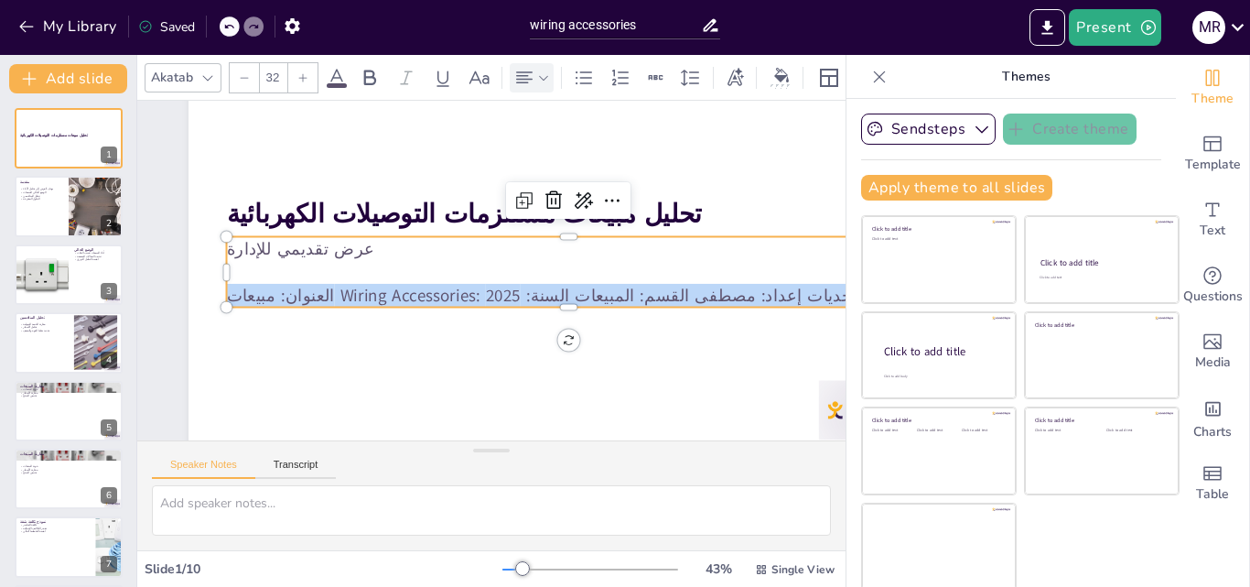
click at [546, 72] on icon at bounding box center [543, 77] width 13 height 13
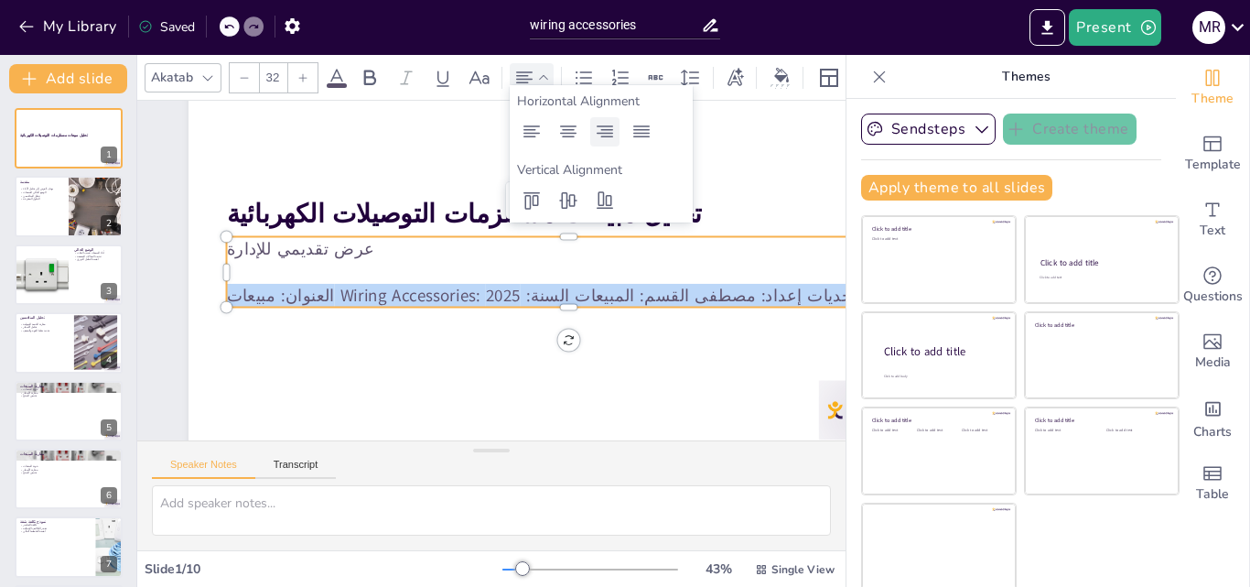
click at [612, 132] on icon at bounding box center [605, 132] width 22 height 22
click at [540, 132] on icon at bounding box center [532, 132] width 22 height 22
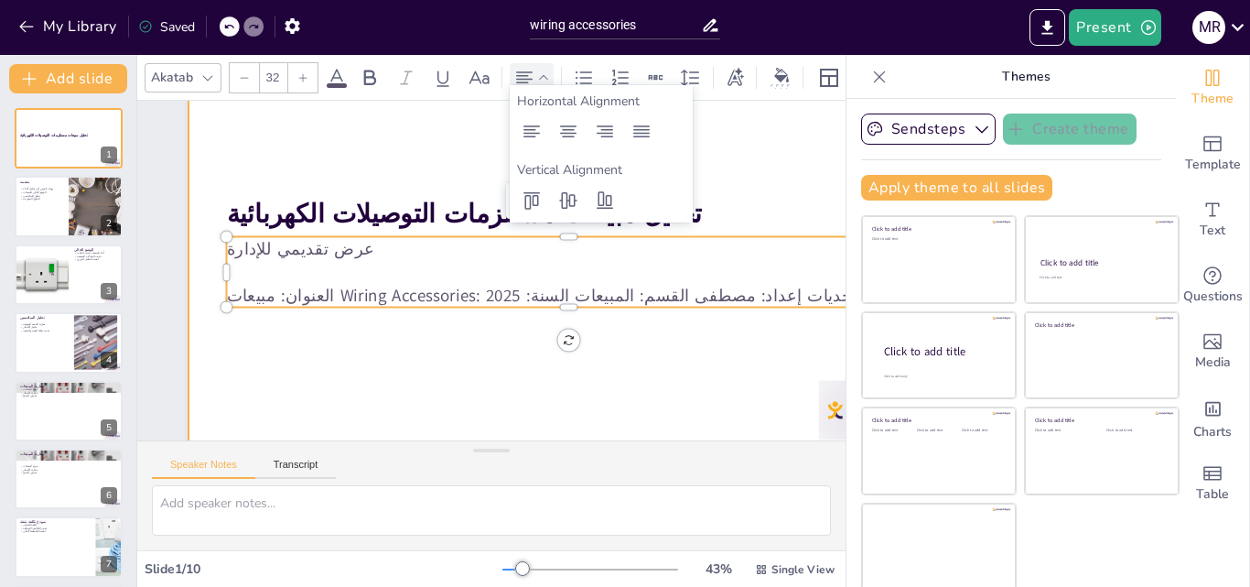
click at [660, 326] on div at bounding box center [574, 288] width 866 height 793
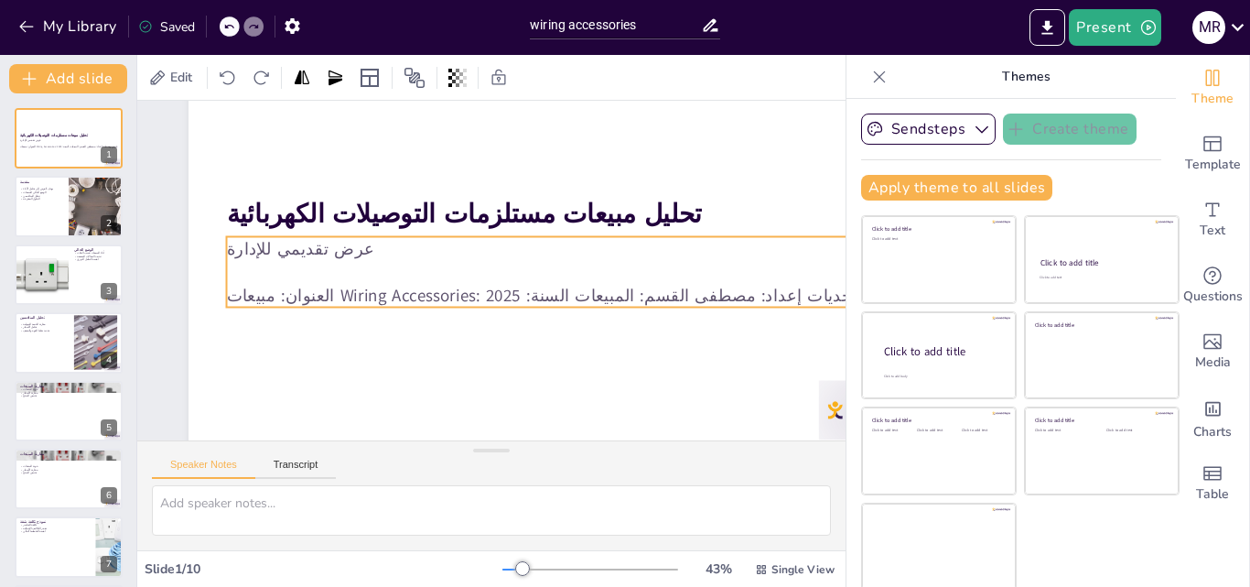
click at [608, 287] on p "العنوان: مبيعات Wiring Accessories: فرص وتحديات إعداد: مصطفى القسم: المبيعات ال…" at bounding box center [490, 352] width 233 height 658
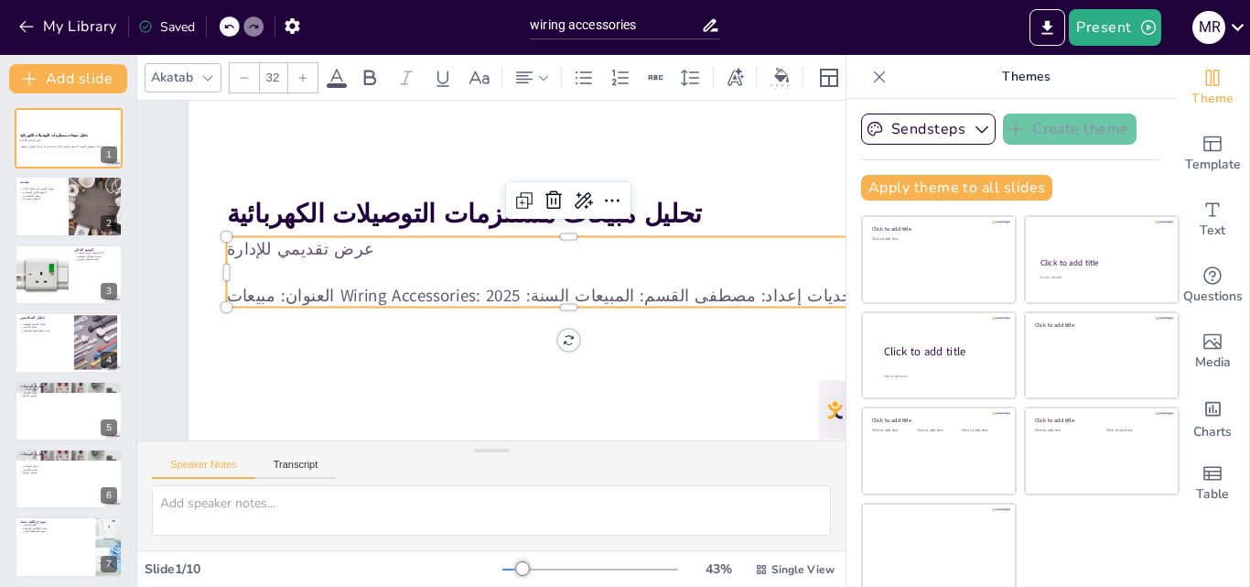
click at [702, 299] on p "العنوان: مبيعات Wiring Accessories: فرص وتحديات إعداد: مصطفى القسم: المبيعات ال…" at bounding box center [561, 312] width 674 height 166
click at [699, 287] on p "العنوان: مبيعات Wiring Accessories: فرص وتحديات إعداد: مصطفى القسم: المبيعات ال…" at bounding box center [561, 312] width 674 height 166
click at [699, 287] on p "العنوان: مبيعات Wiring Accessories: فرص وتحديات إعداد: مصطفى القسم: المبيعات ال…" at bounding box center [545, 330] width 604 height 362
click at [495, 291] on p "العنوان: مبيعات Wiring Accessories: فرص وتحديات إعداد: مصطفى القسم: المبيعات ال…" at bounding box center [475, 191] width 362 height 604
click at [495, 291] on p "العنوان: مبيعات Wiring Accessories: فرص وتحديات إعداد: مصطفى القسم: المبيعات ال…" at bounding box center [557, 318] width 658 height 234
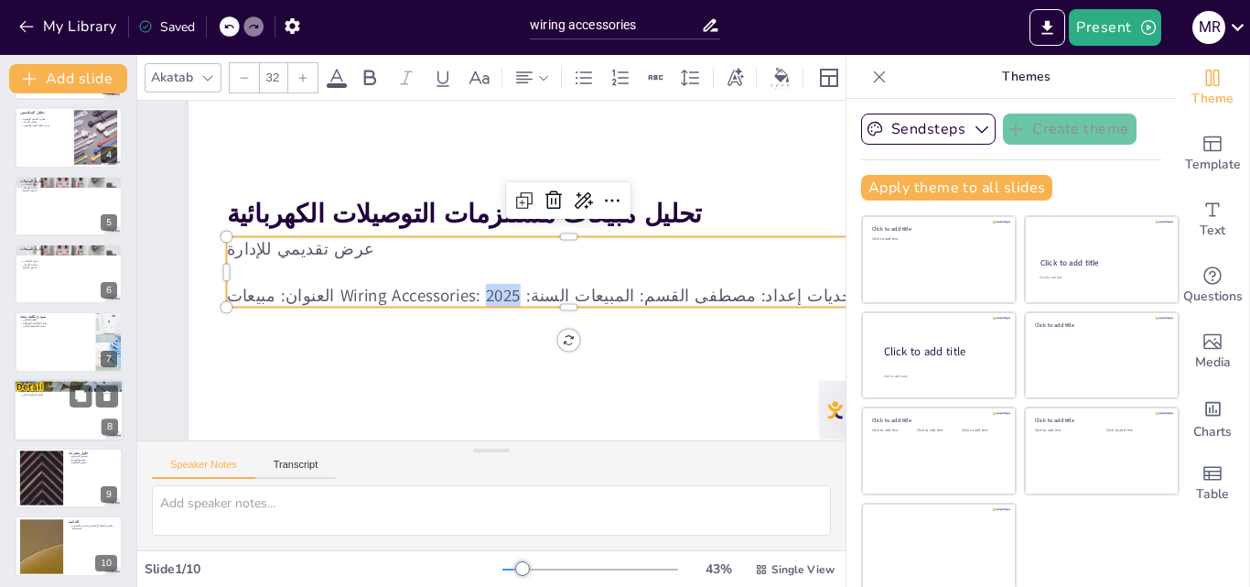
scroll to position [210, 0]
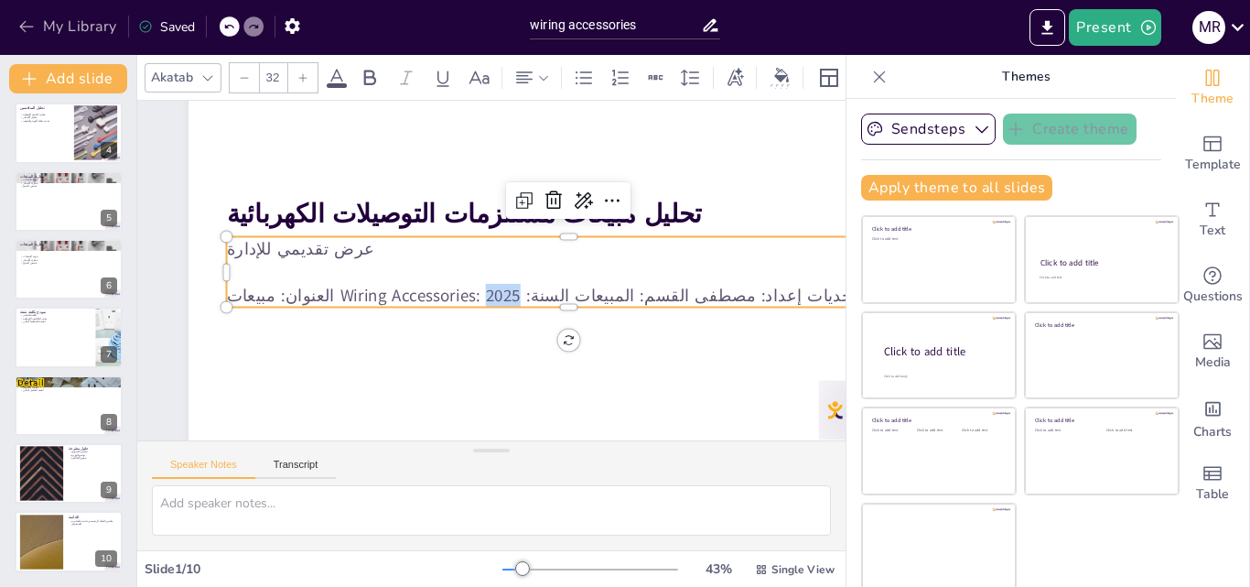
click at [38, 28] on button "My Library" at bounding box center [69, 26] width 111 height 29
